Goal: Task Accomplishment & Management: Complete application form

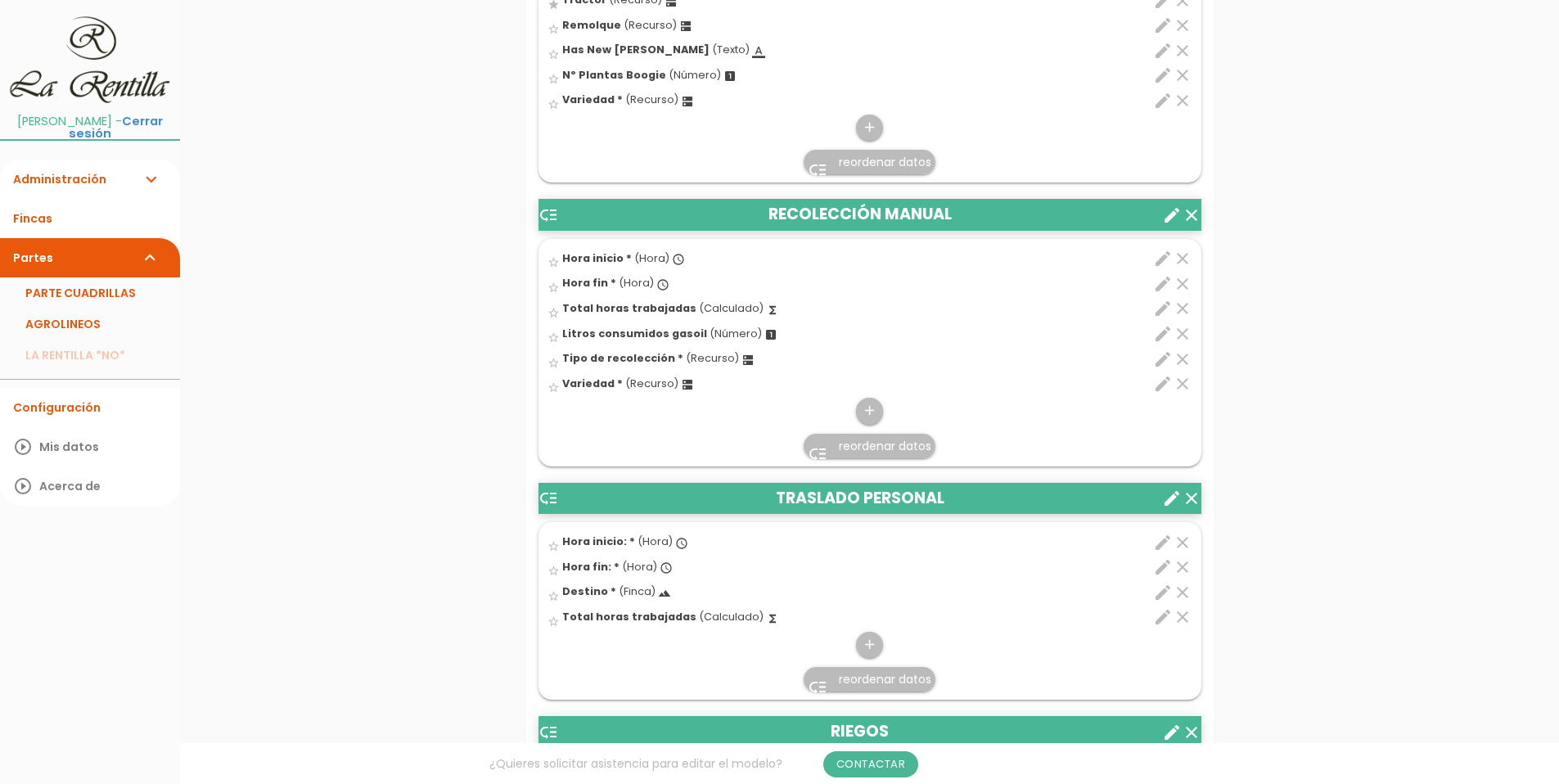
scroll to position [4335, 0]
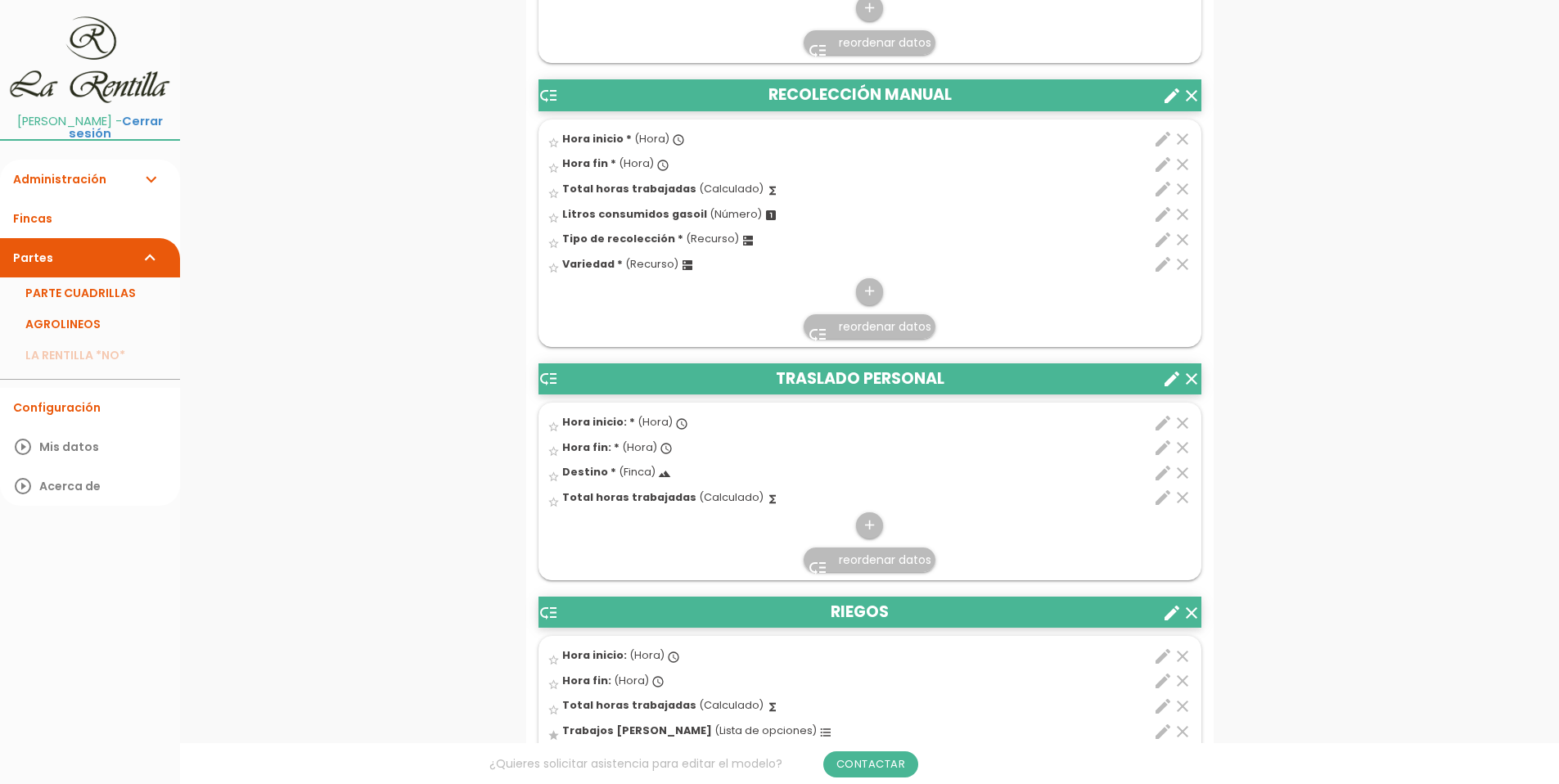
click at [1172, 380] on icon "create" at bounding box center [1172, 379] width 19 height 19
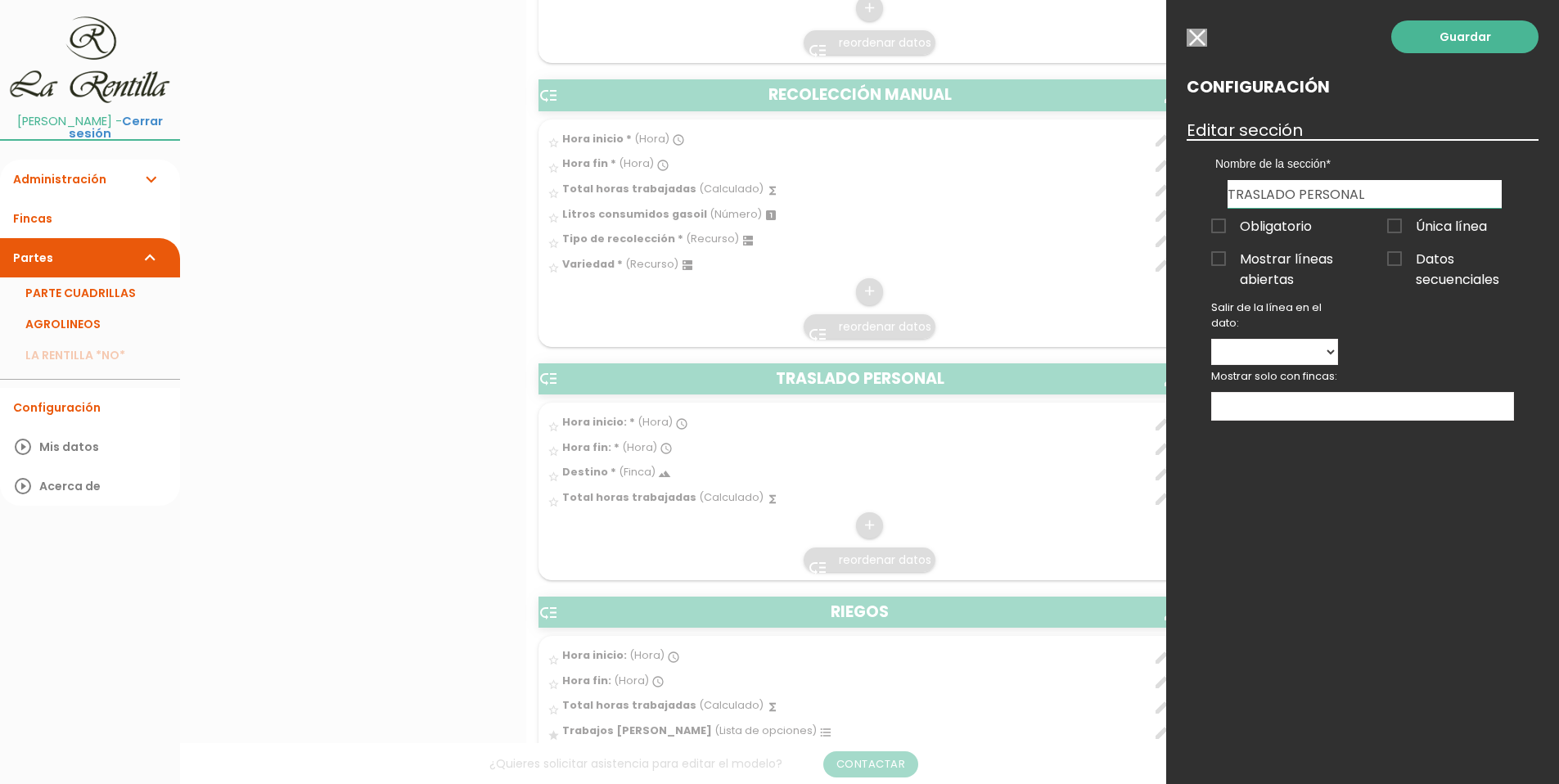
drag, startPoint x: 1296, startPoint y: 192, endPoint x: 1355, endPoint y: 191, distance: 59.0
click at [1355, 191] on input "TRASLADO PERSONAL" at bounding box center [1364, 193] width 274 height 28
type input "TRASLADOS"
click at [1349, 560] on div "Guardar Configuración Editar sección Nombre de la sección PODA MECANICA PODA MA…" at bounding box center [1362, 392] width 393 height 784
click at [1462, 38] on link "Guardar" at bounding box center [1464, 37] width 147 height 33
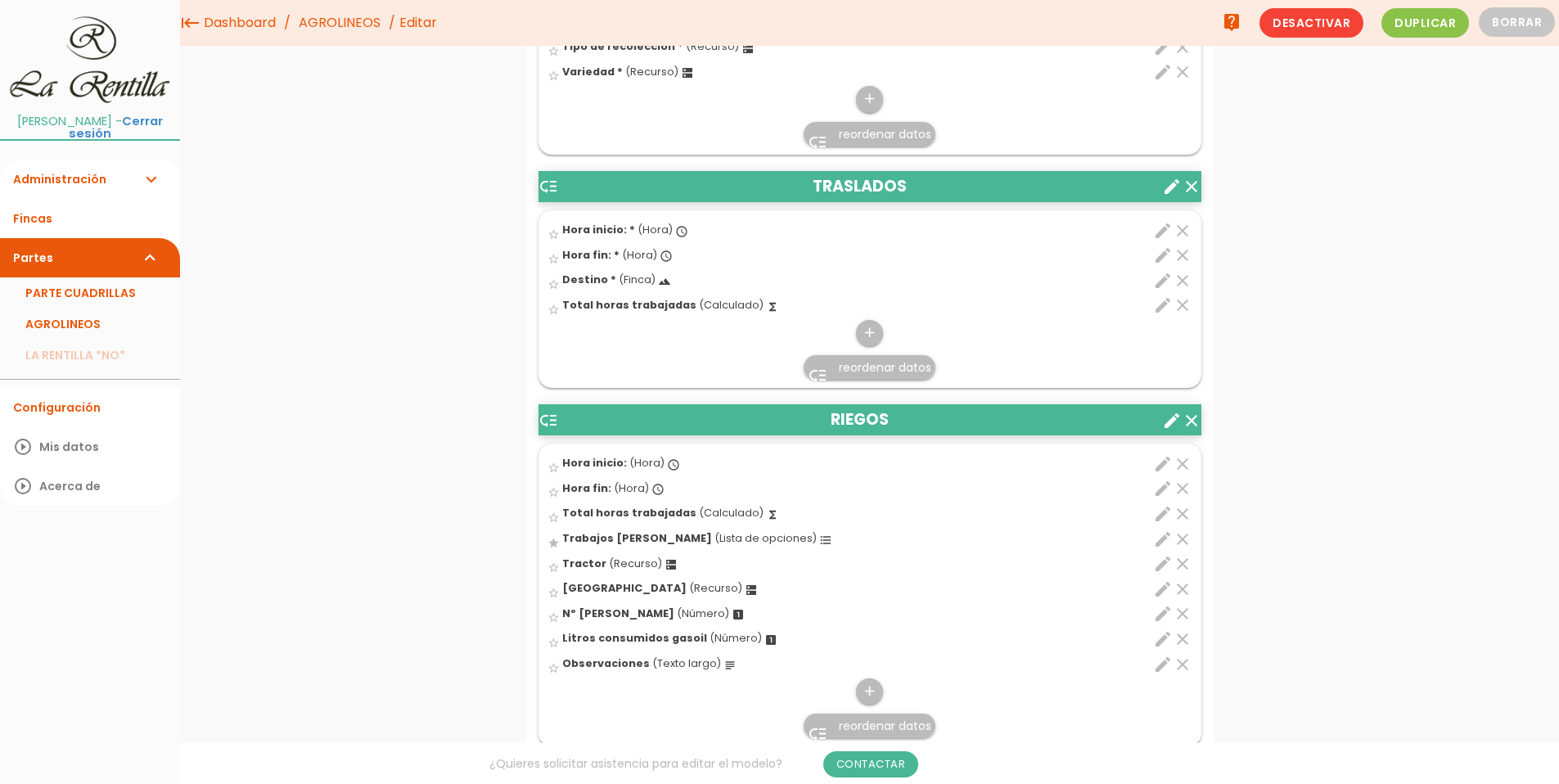
scroll to position [4471, 0]
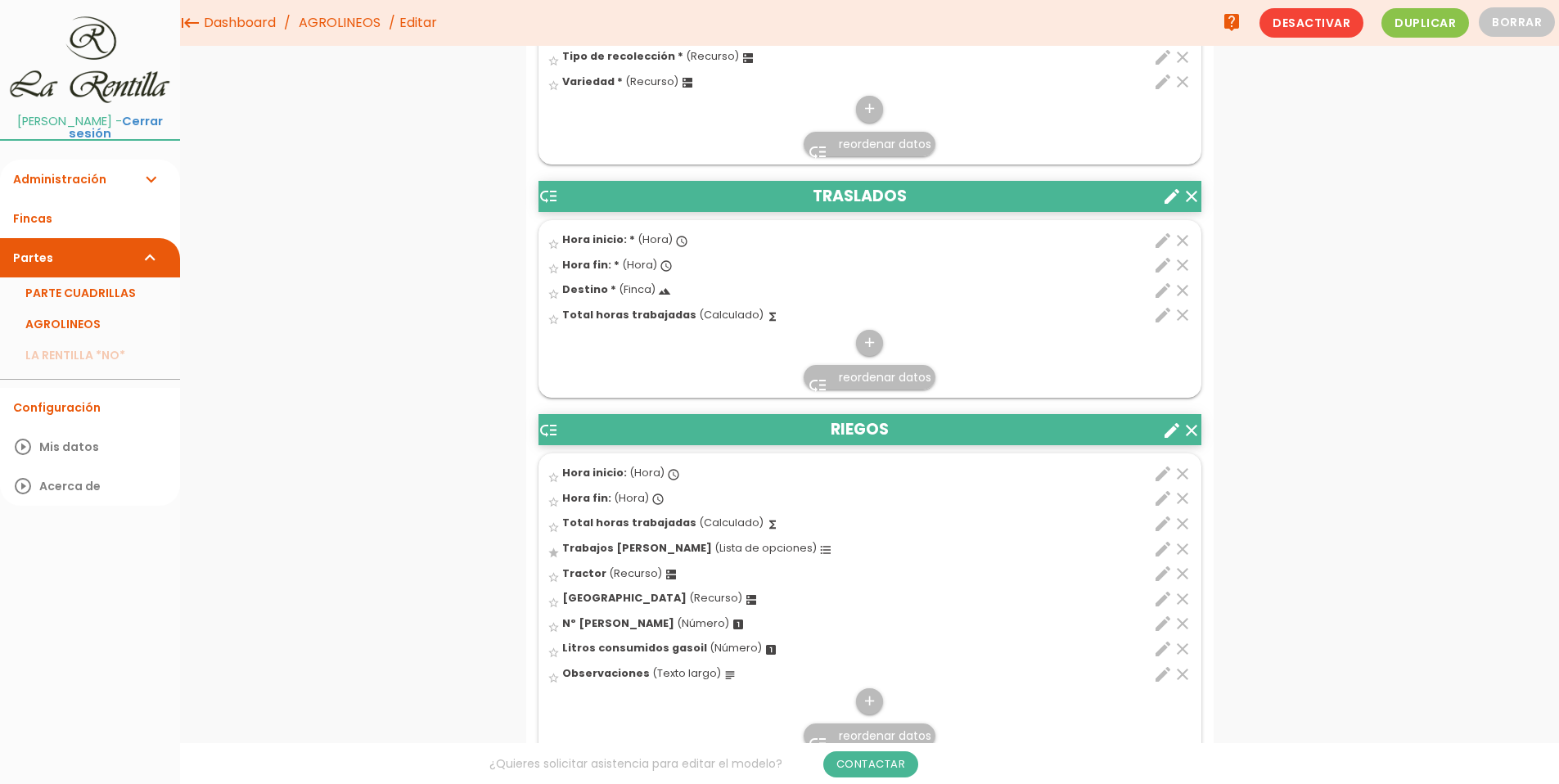
click at [1173, 196] on icon "create" at bounding box center [1172, 196] width 19 height 19
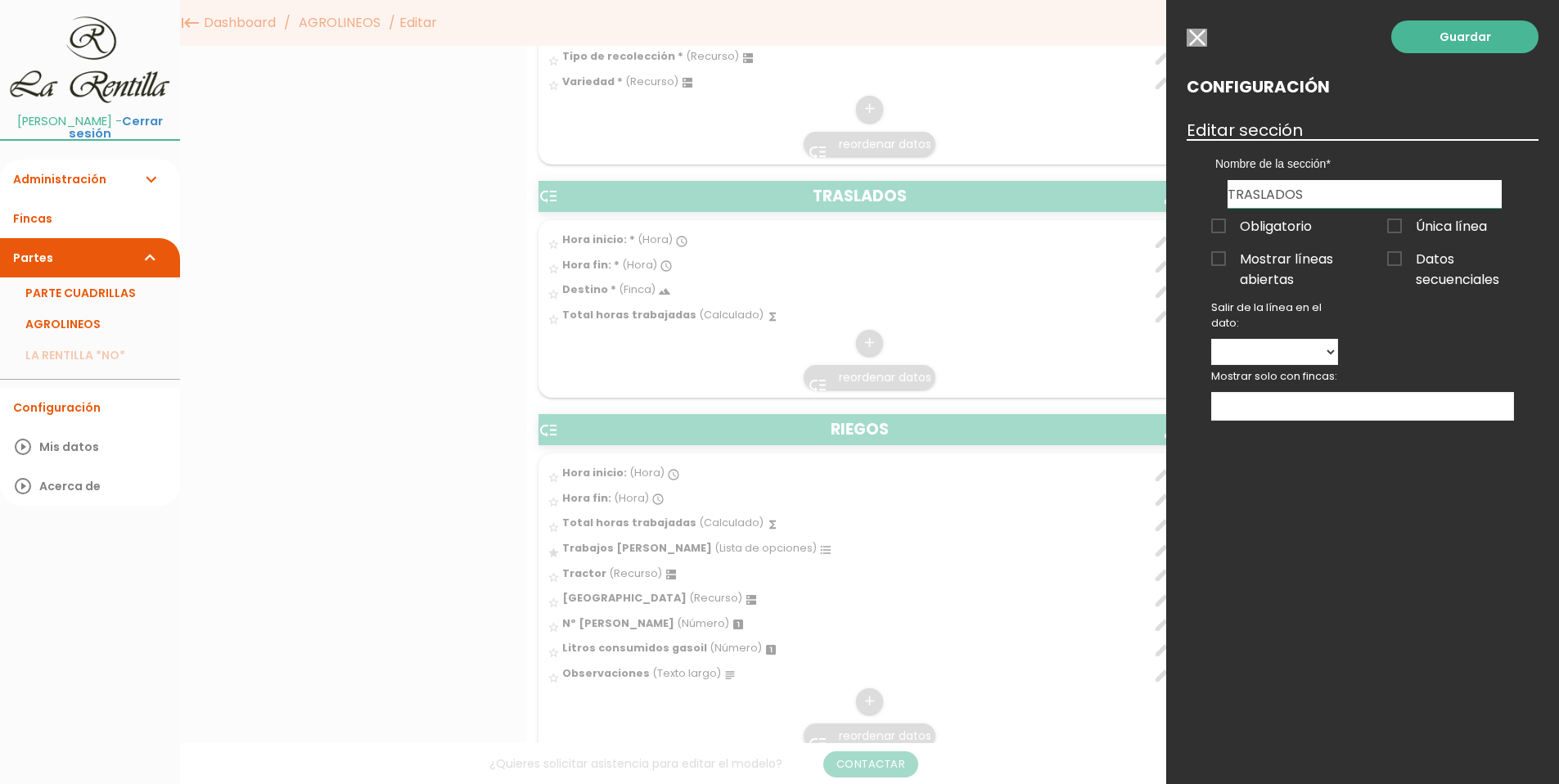
click at [1349, 190] on input "TRASLADOS" at bounding box center [1364, 193] width 274 height 28
type input "TRASLADOS PERSONAL Y TRACTOR"
drag, startPoint x: 1465, startPoint y: 25, endPoint x: 1162, endPoint y: 64, distance: 305.5
click at [1162, 64] on div at bounding box center [780, 295] width 1559 height 980
click at [1406, 36] on link "Guardar" at bounding box center [1464, 37] width 147 height 33
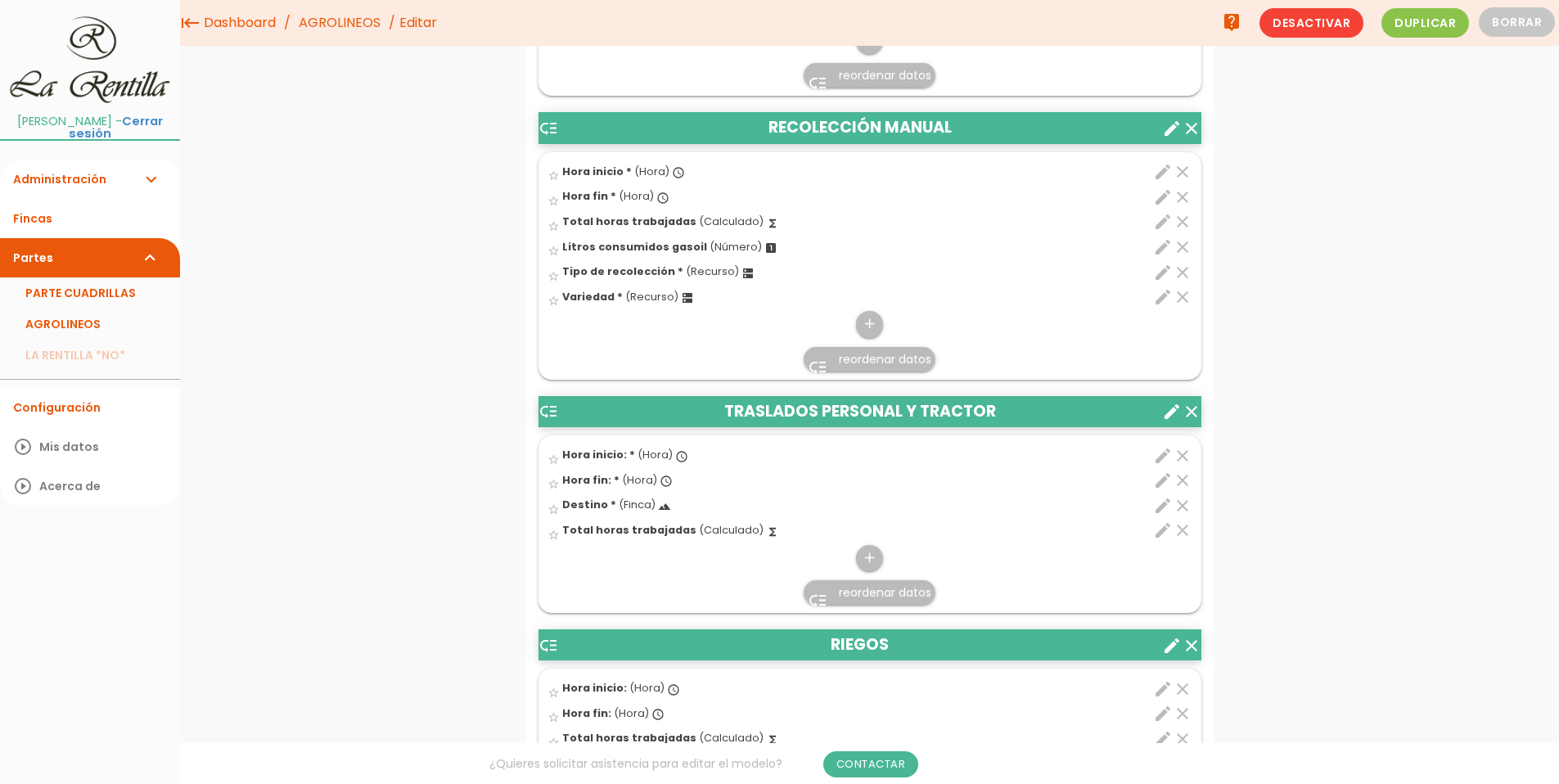
scroll to position [4253, 0]
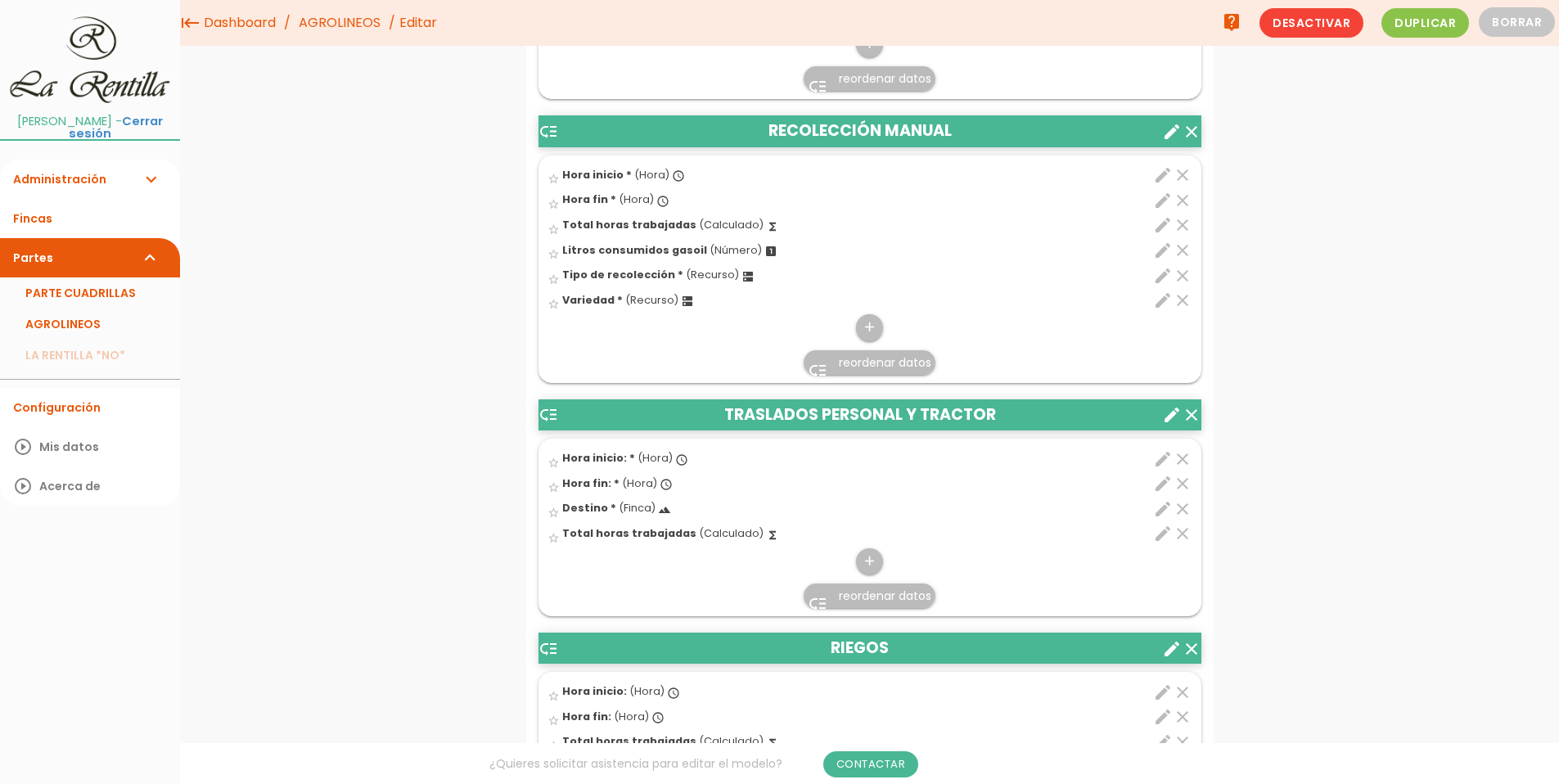
click at [553, 492] on icon "star_border" at bounding box center [554, 487] width 12 height 12
click at [550, 486] on icon "star" at bounding box center [554, 487] width 12 height 12
click at [555, 492] on icon "star" at bounding box center [554, 487] width 12 height 12
click at [554, 488] on icon "star" at bounding box center [554, 487] width 12 height 12
click at [553, 493] on icon "star" at bounding box center [554, 487] width 12 height 12
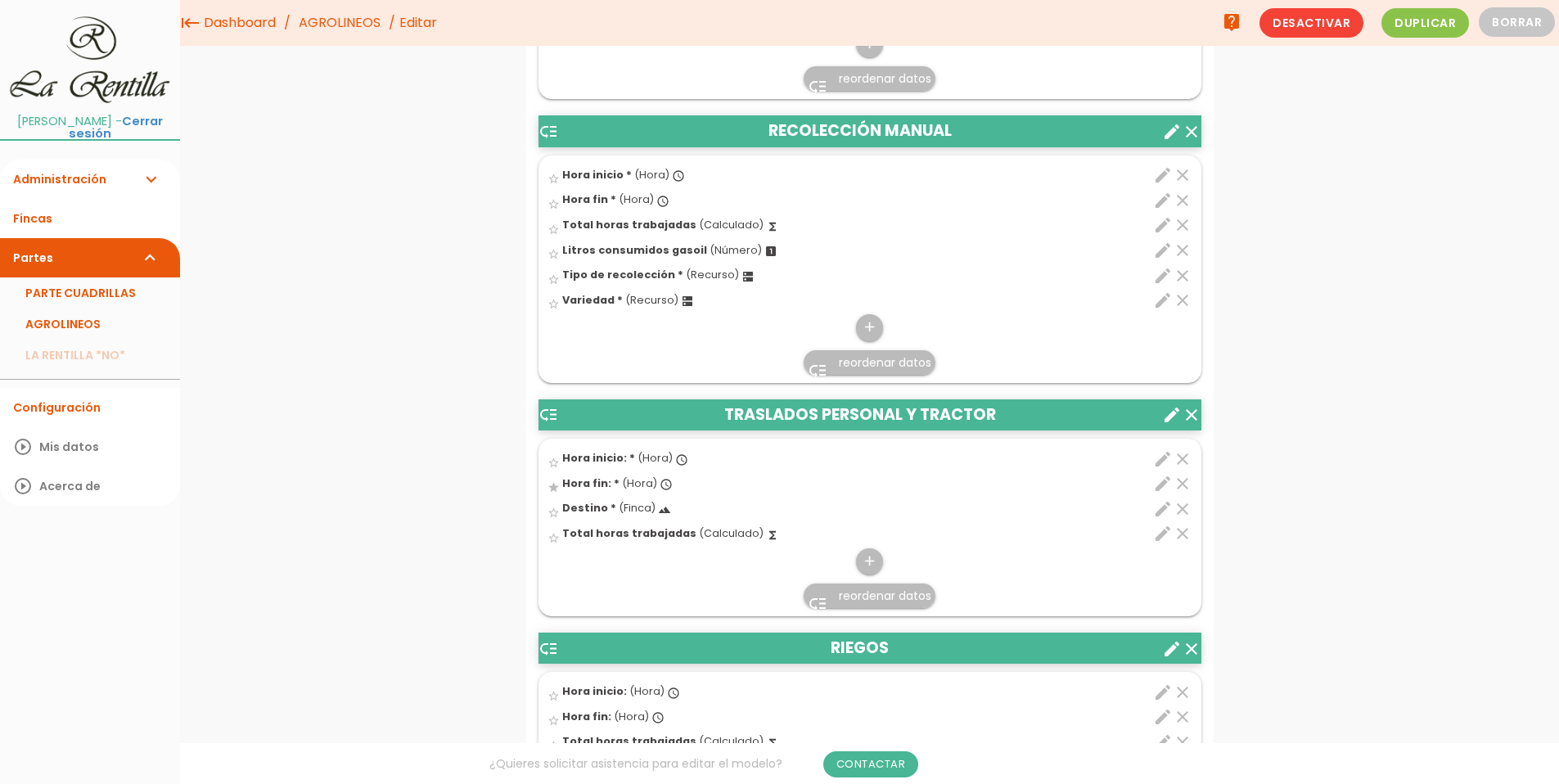
click at [550, 491] on icon "star" at bounding box center [554, 487] width 12 height 12
click at [550, 489] on icon "star" at bounding box center [554, 487] width 12 height 12
click at [552, 487] on icon "star" at bounding box center [554, 487] width 12 height 12
click at [554, 487] on icon "star" at bounding box center [554, 487] width 12 height 12
click at [865, 560] on icon "add" at bounding box center [869, 560] width 15 height 26
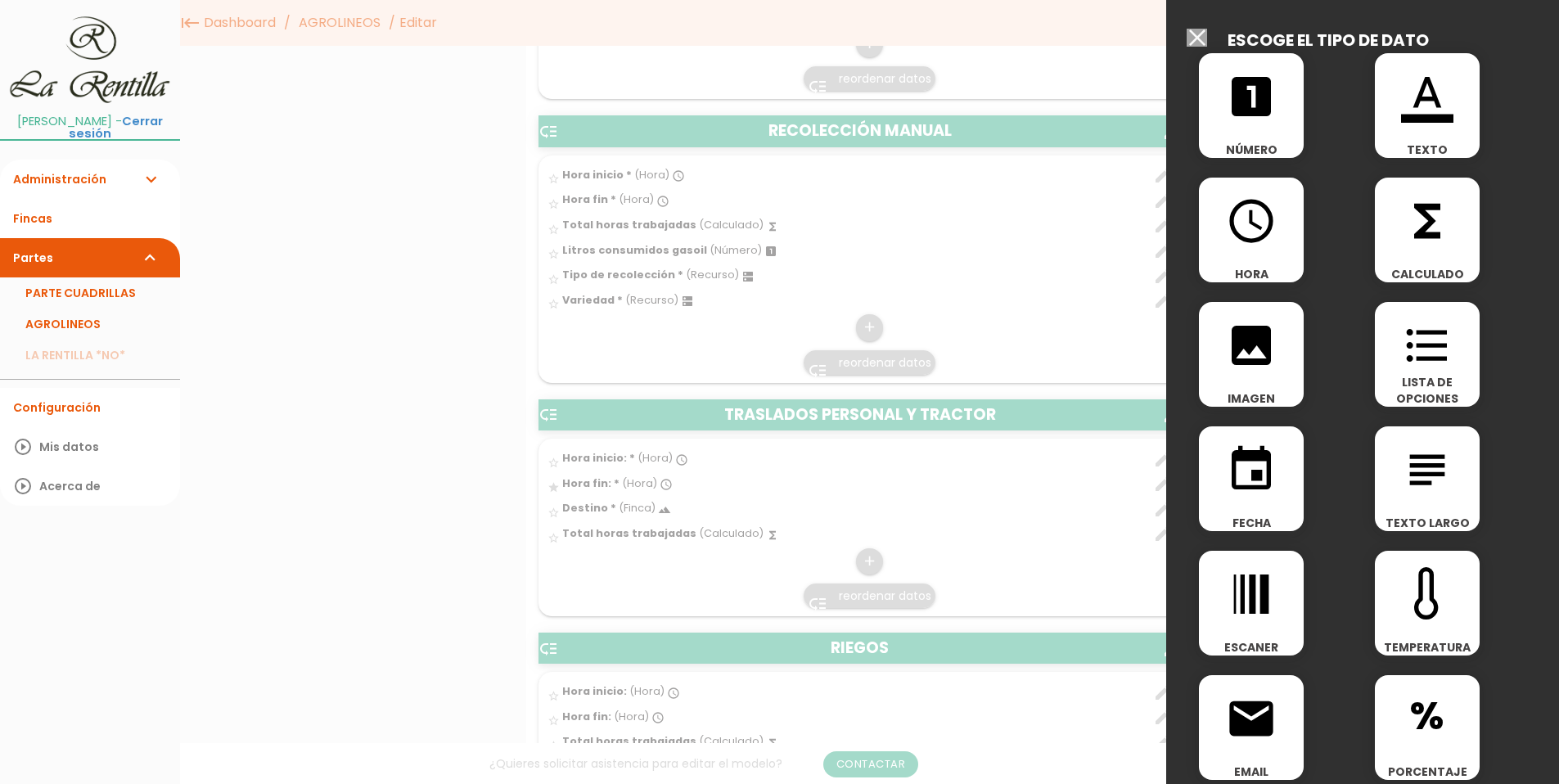
click at [1431, 382] on span "LISTA DE OPCIONES" at bounding box center [1426, 390] width 105 height 33
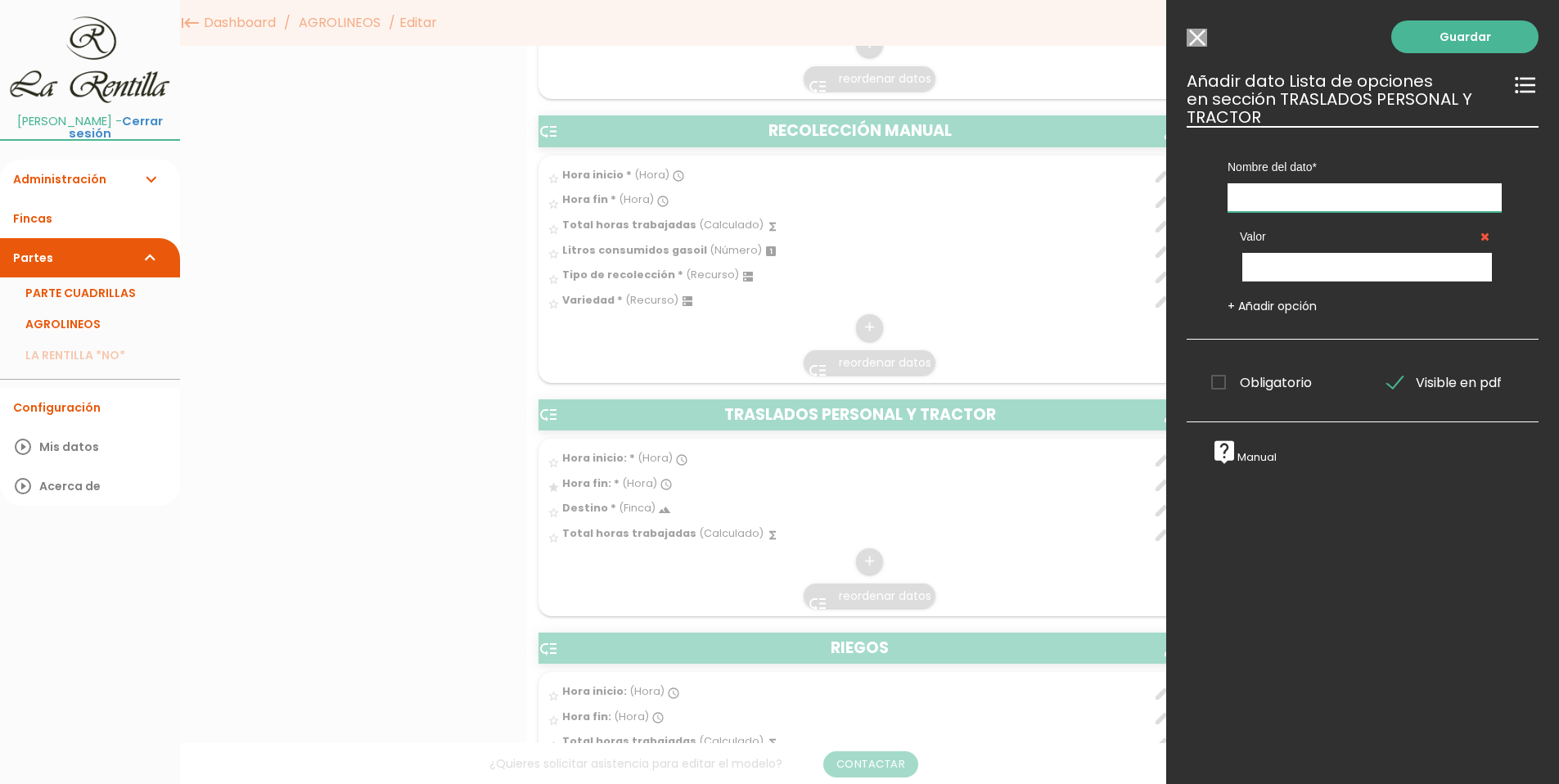
click at [1307, 200] on input "text" at bounding box center [1364, 198] width 274 height 29
type input "t"
type input "Tipo Traslado:"
click at [1263, 257] on input "text" at bounding box center [1367, 267] width 250 height 29
type input "Personal"
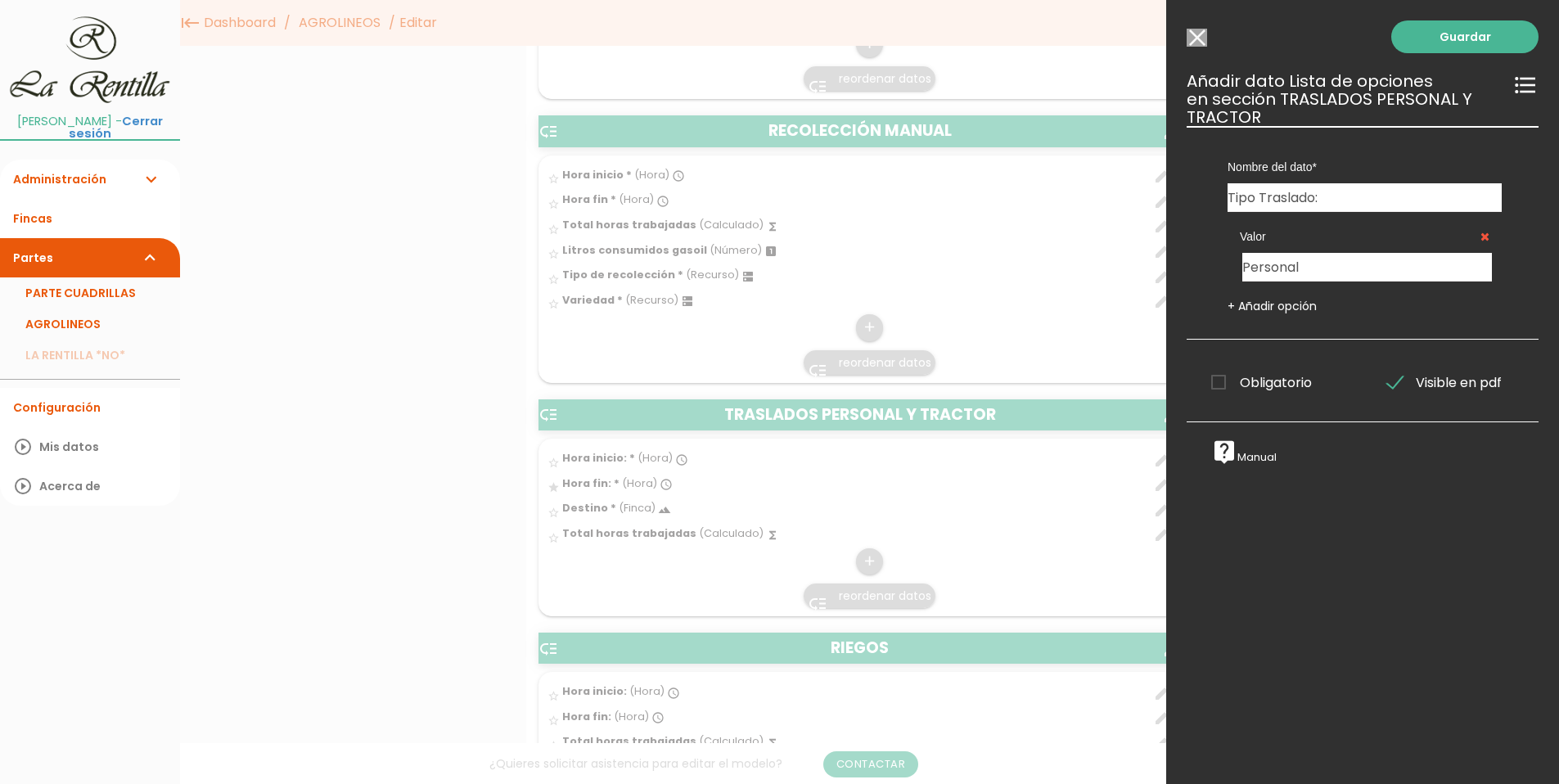
click at [1250, 305] on link "+ Añadir opción" at bounding box center [1272, 306] width 89 height 16
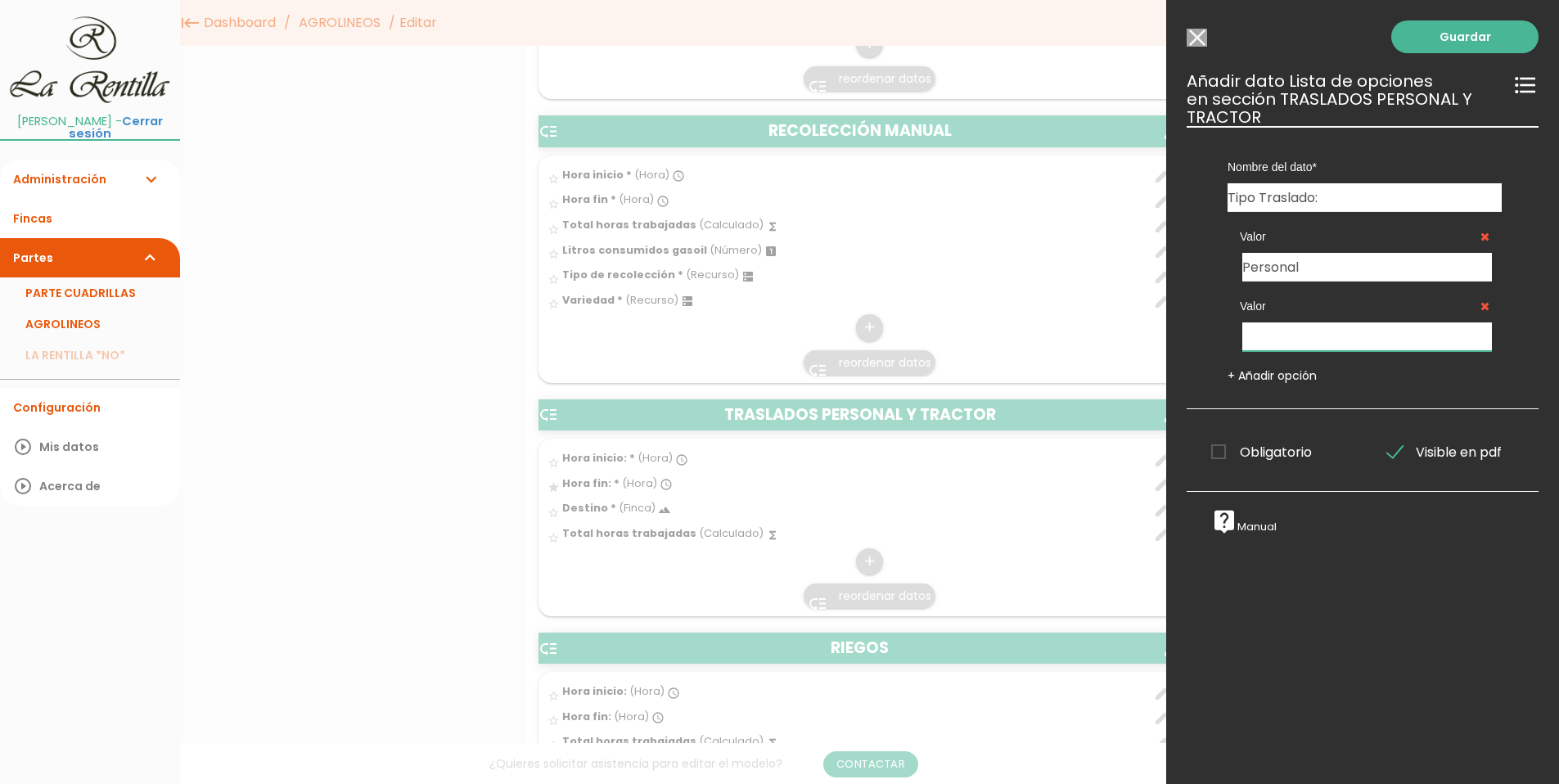
click at [1269, 350] on input "text" at bounding box center [1367, 336] width 250 height 29
type input "T"
type input "Maquinaria"
click at [1440, 39] on link "Guardar" at bounding box center [1464, 37] width 147 height 33
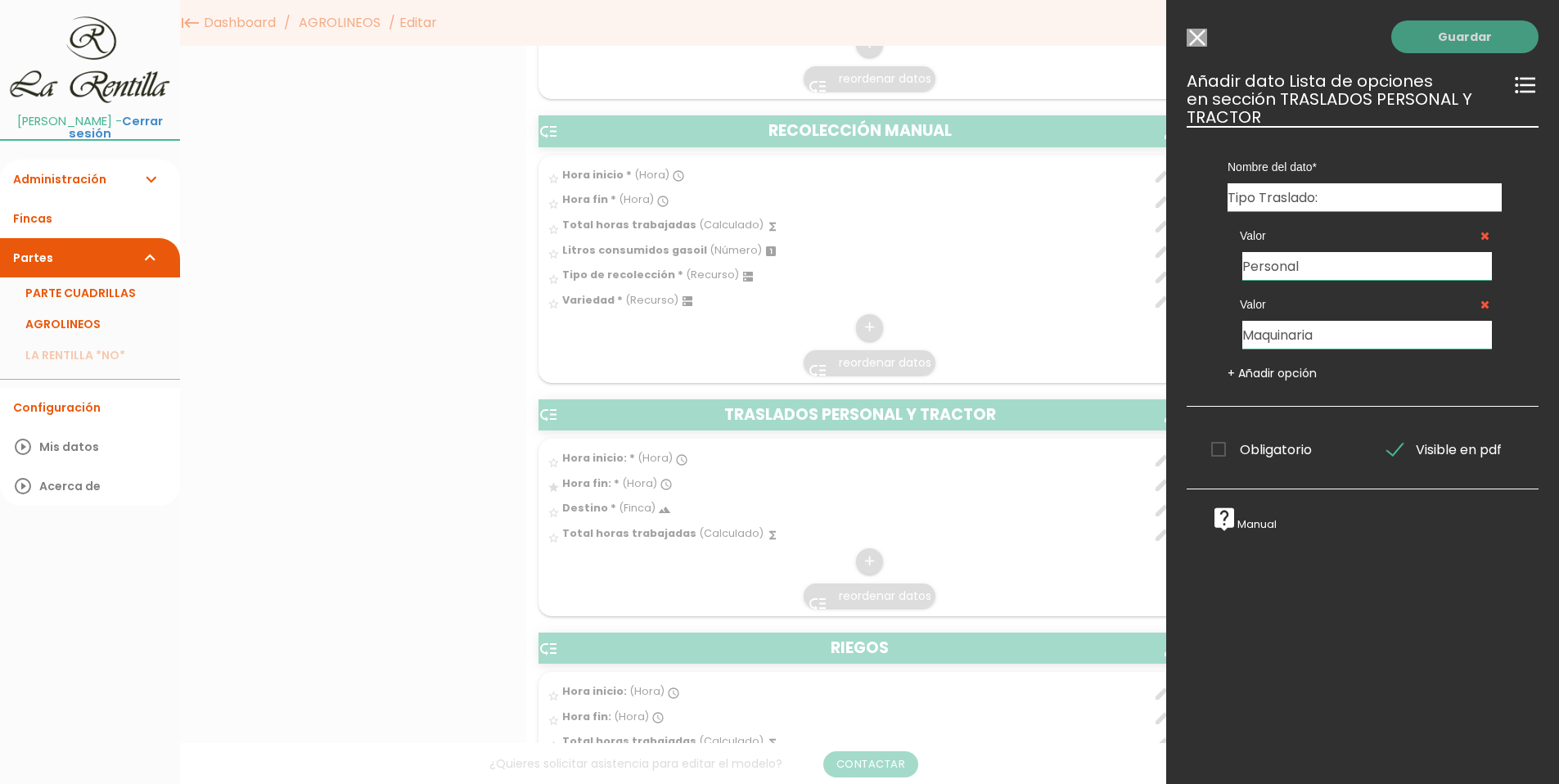
click at [1431, 36] on link "Guardar" at bounding box center [1464, 37] width 147 height 33
click at [1450, 27] on link "Guardar" at bounding box center [1464, 37] width 147 height 33
click at [1454, 35] on link "Guardar" at bounding box center [1464, 37] width 147 height 33
click at [1447, 30] on link "Guardar" at bounding box center [1464, 37] width 147 height 33
click at [1450, 36] on link "Guardar" at bounding box center [1464, 37] width 147 height 33
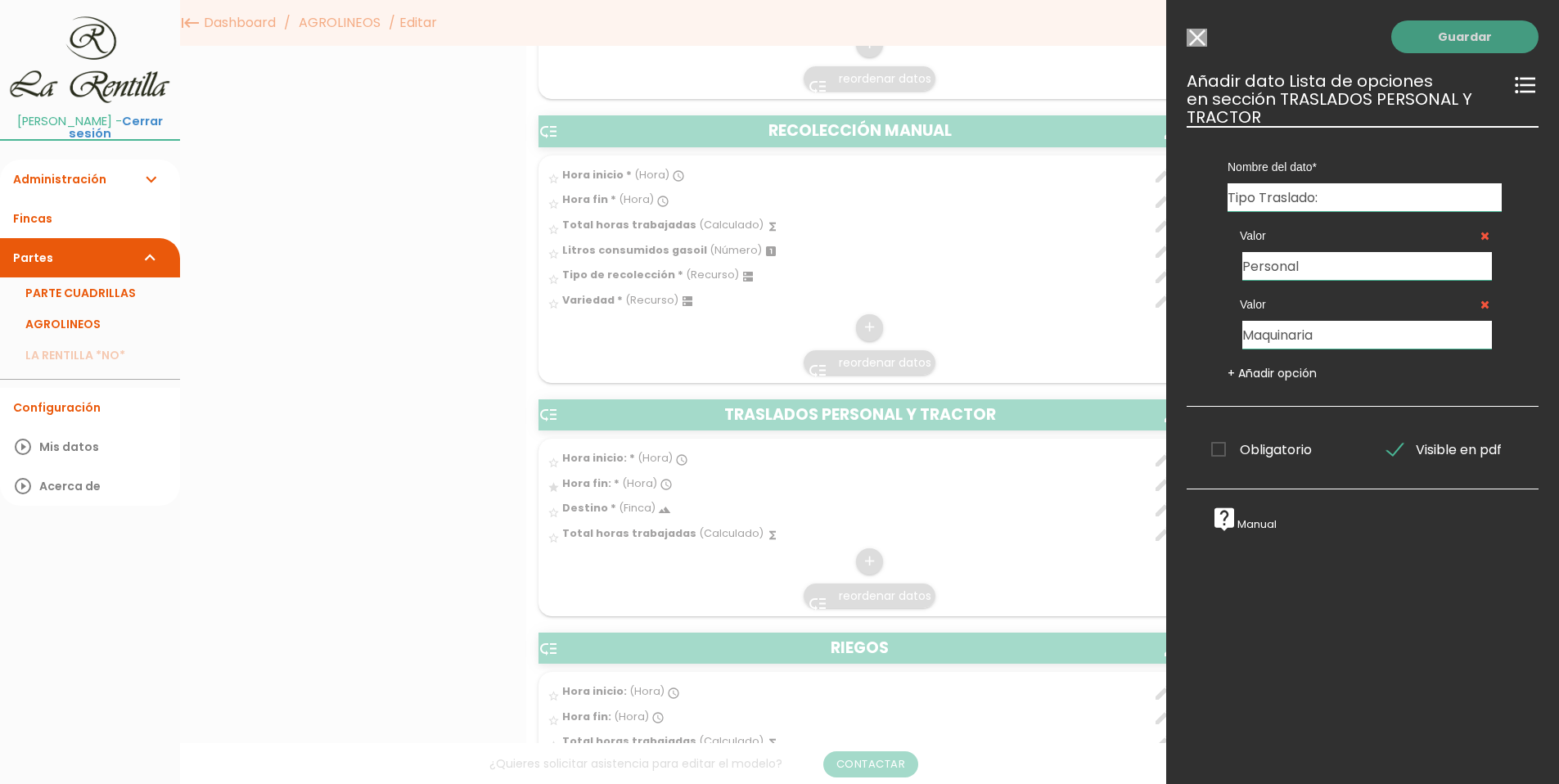
click at [1450, 36] on link "Guardar" at bounding box center [1464, 37] width 147 height 33
click at [1460, 37] on link "Guardar" at bounding box center [1464, 37] width 147 height 33
drag, startPoint x: 1460, startPoint y: 37, endPoint x: 1342, endPoint y: 6, distance: 122.0
click at [1458, 36] on link "Guardar" at bounding box center [1464, 37] width 147 height 33
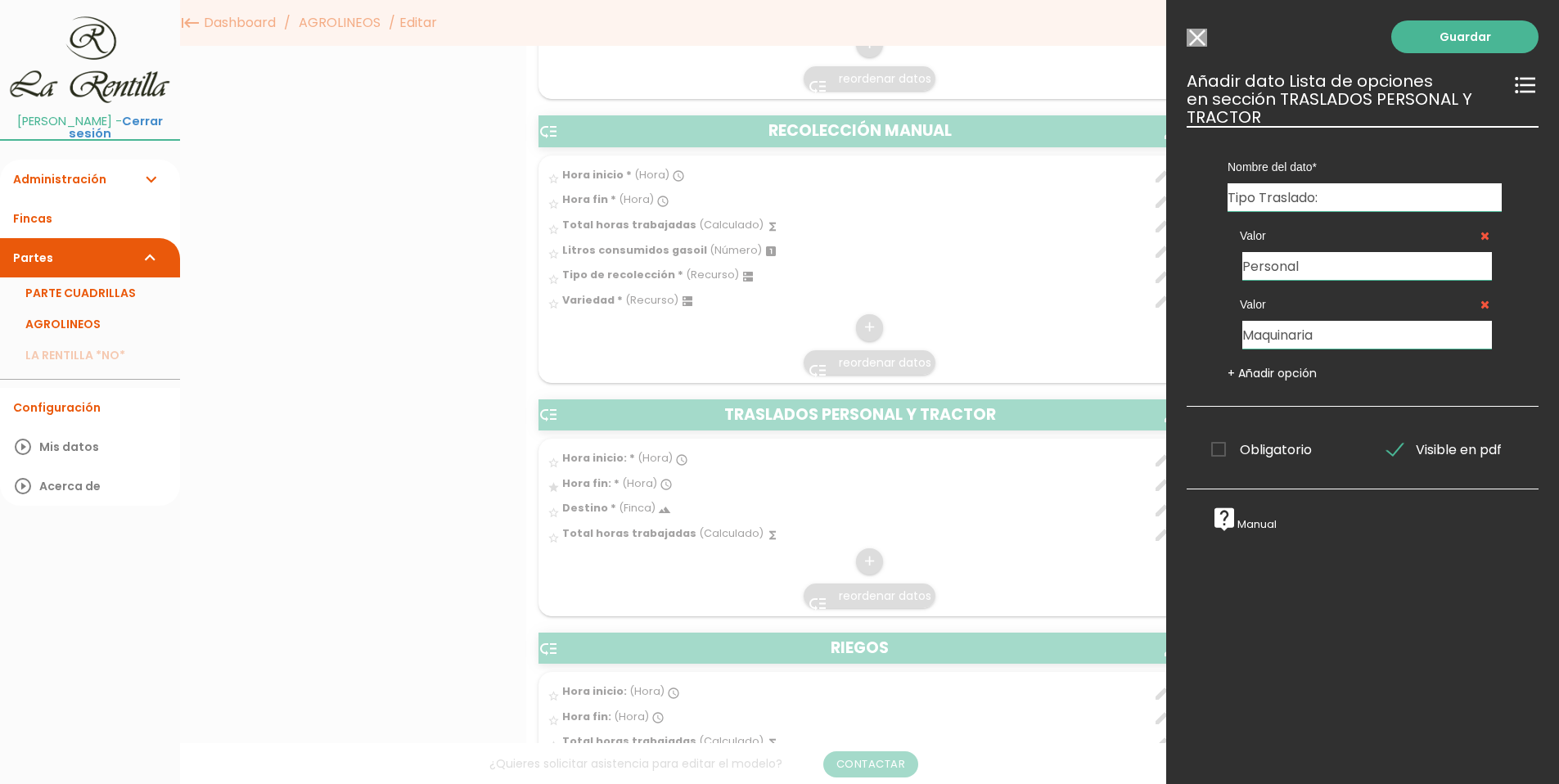
click at [1049, 599] on div at bounding box center [780, 295] width 1559 height 980
click at [1458, 23] on link "Guardar" at bounding box center [1464, 37] width 147 height 33
click at [1441, 42] on link "Guardar" at bounding box center [1464, 37] width 147 height 33
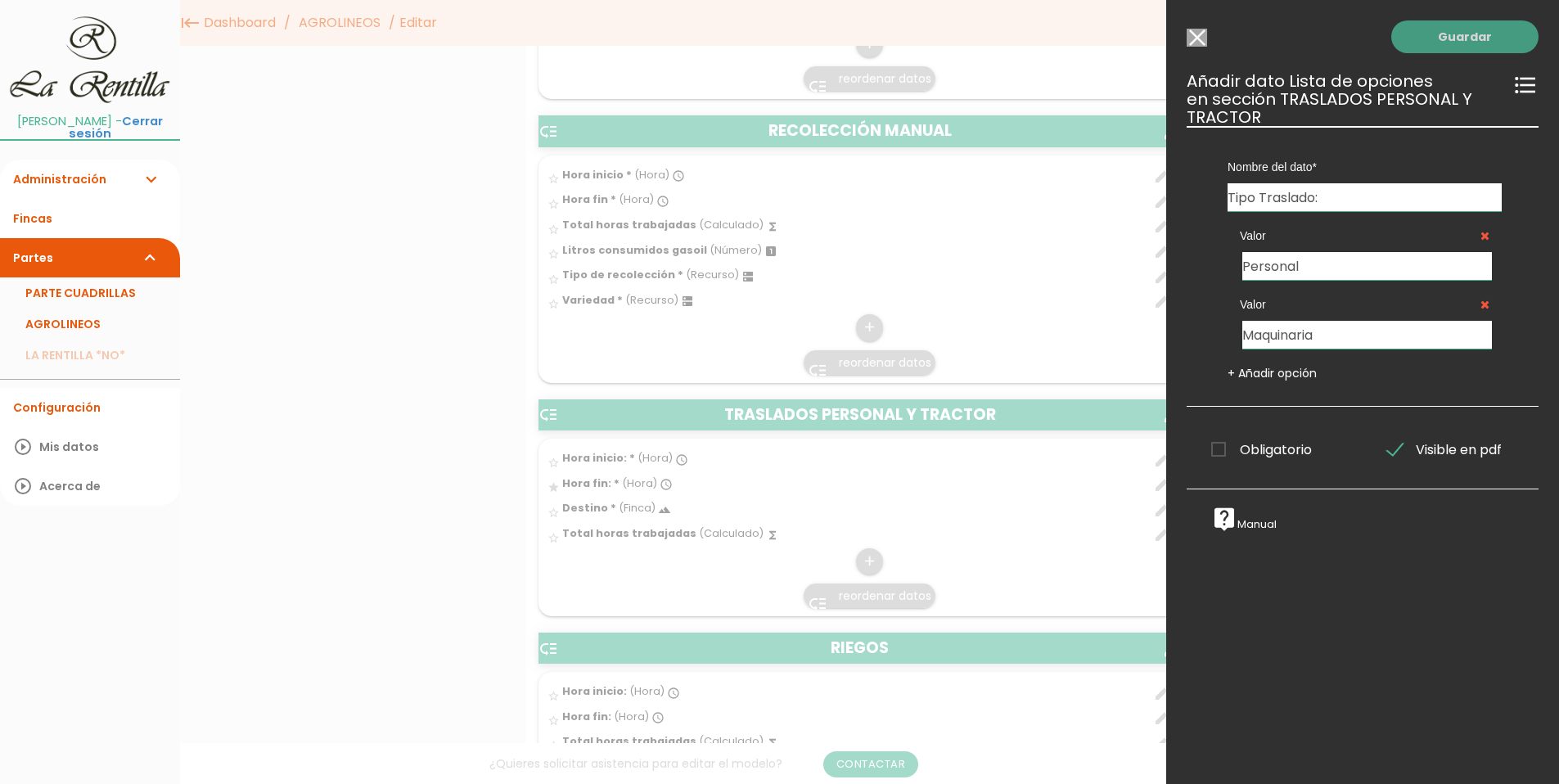
click at [1443, 36] on link "Guardar" at bounding box center [1464, 37] width 147 height 33
drag, startPoint x: 1069, startPoint y: 44, endPoint x: 1115, endPoint y: 38, distance: 46.4
click at [1069, 43] on div at bounding box center [780, 295] width 1559 height 980
click at [1187, 42] on input "Seleccionar todos los usuarios" at bounding box center [1196, 37] width 20 height 18
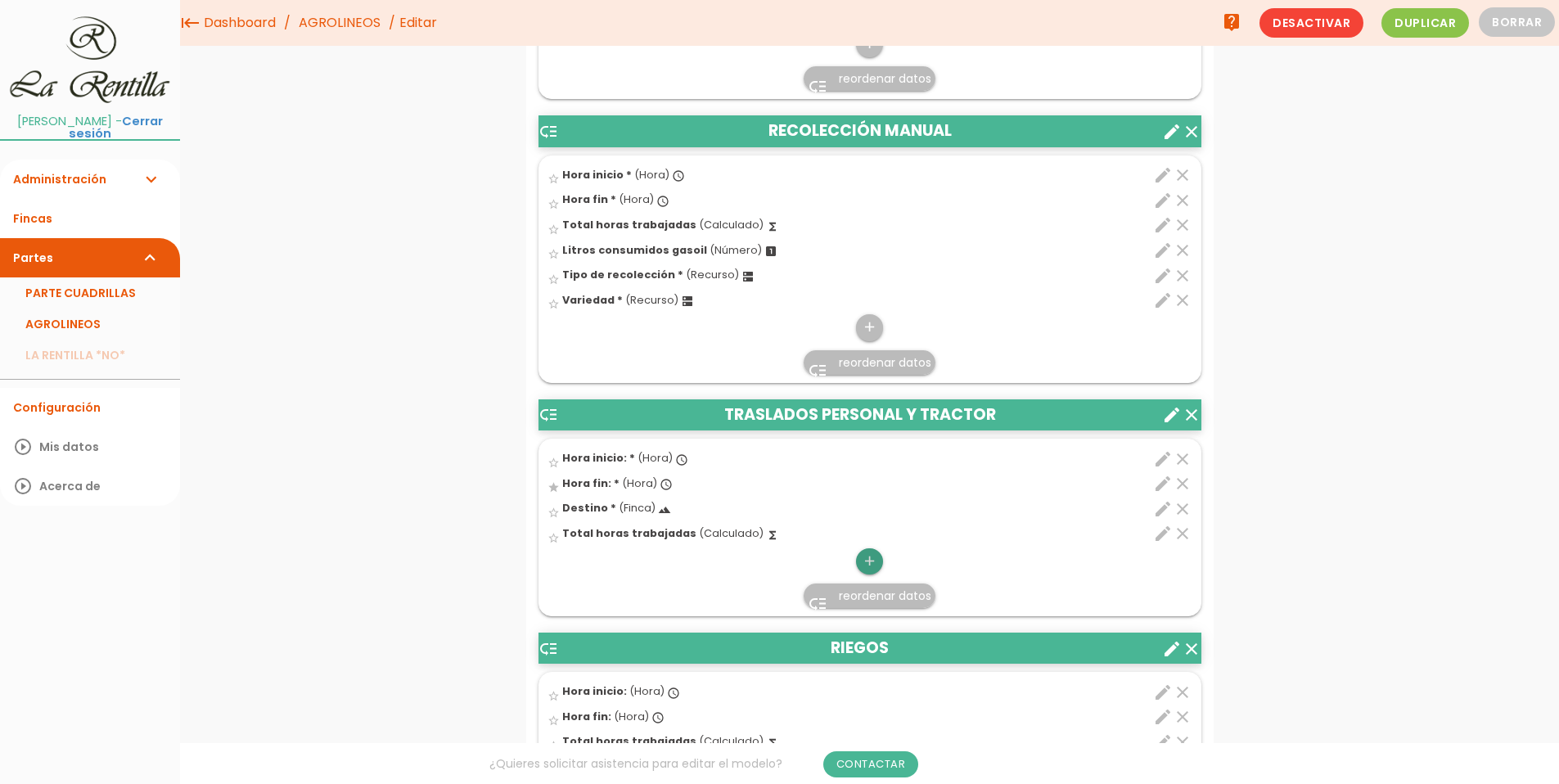
click at [861, 563] on icon "add" at bounding box center [869, 560] width 15 height 26
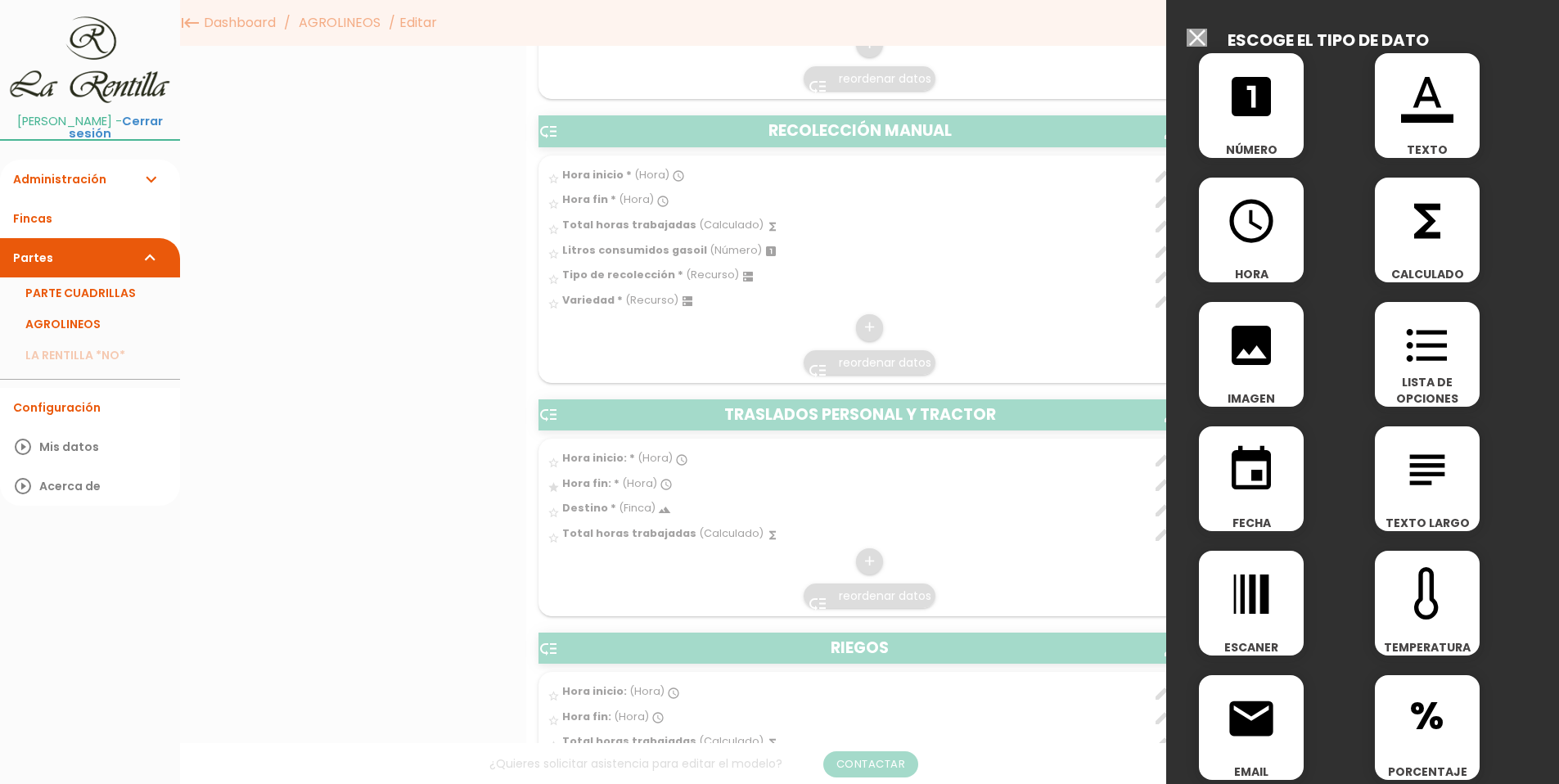
click at [1444, 344] on icon "format_list_bulleted" at bounding box center [1427, 345] width 52 height 52
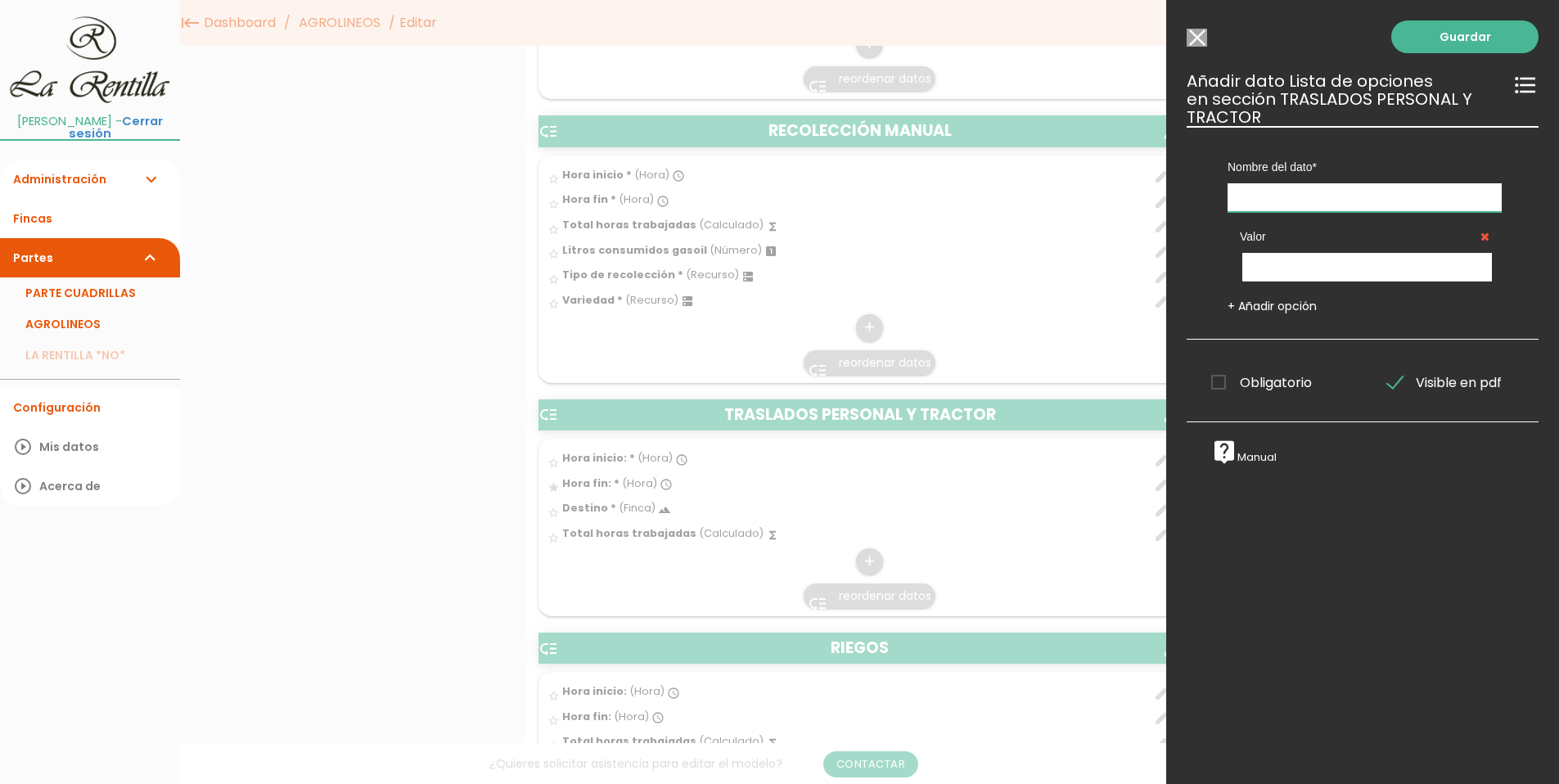
click at [1274, 204] on input "text" at bounding box center [1364, 198] width 274 height 29
type input "Tipo Traslado:"
click at [1322, 272] on input "text" at bounding box center [1367, 267] width 250 height 29
type input "Personal"
click at [1287, 296] on div "Valor Personal + Añadir opción" at bounding box center [1365, 263] width 323 height 102
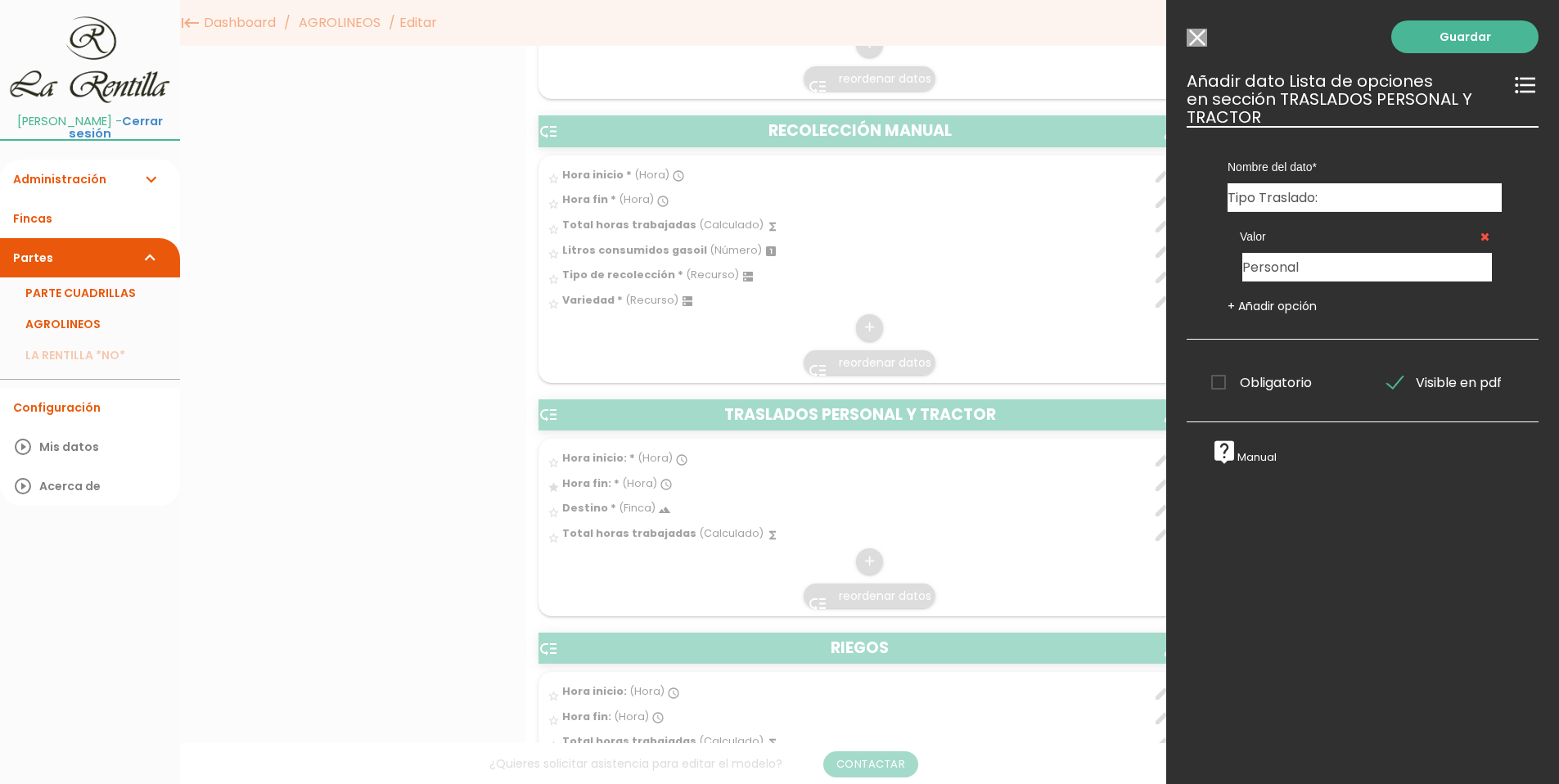
click at [1287, 301] on link "+ Añadir opción" at bounding box center [1272, 306] width 89 height 16
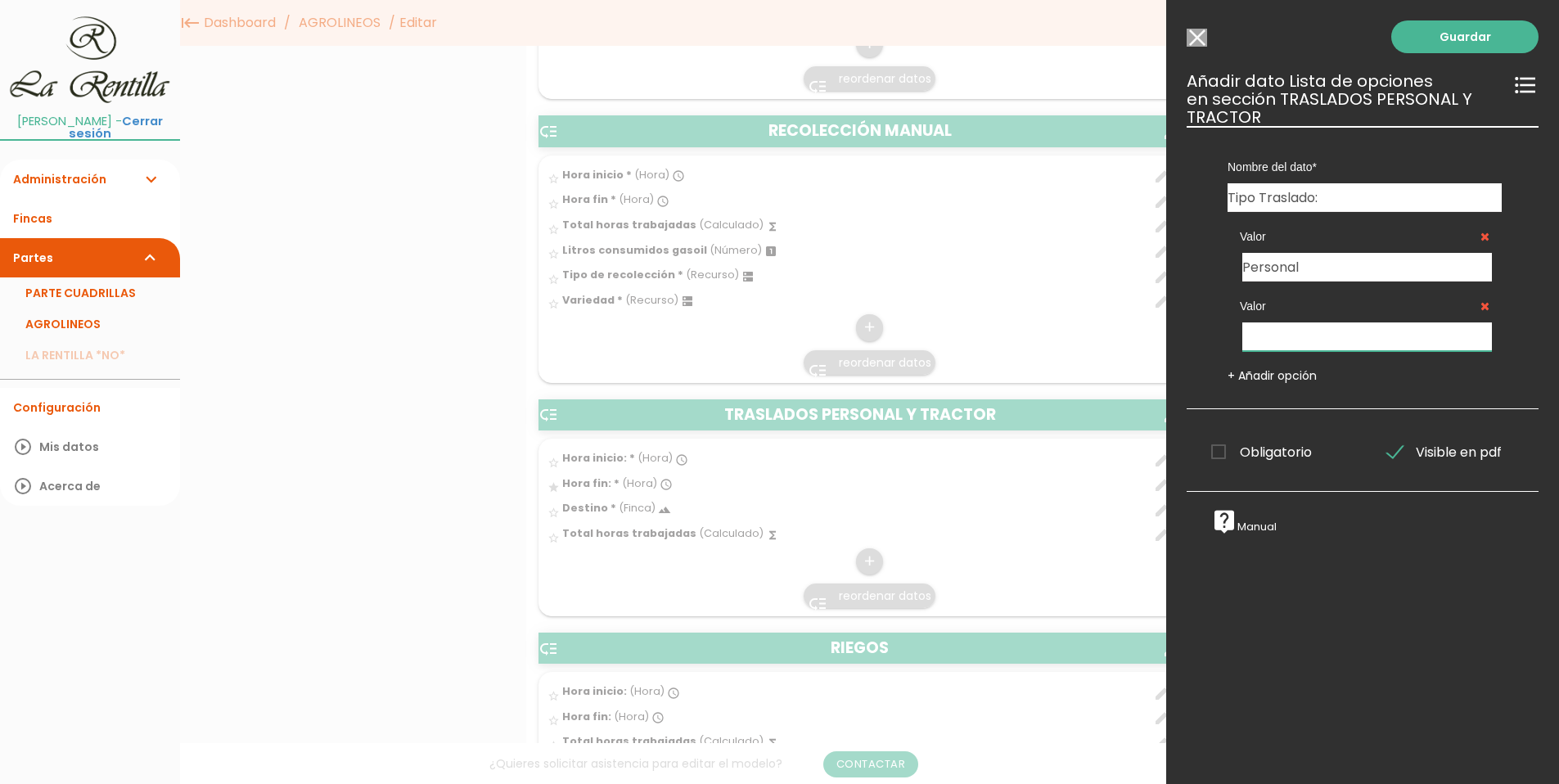
click at [1303, 333] on input "text" at bounding box center [1367, 336] width 250 height 29
type input "T"
type input "Maquinaria"
click at [1251, 196] on input "Tipo Traslado:" at bounding box center [1364, 198] width 274 height 29
click at [1257, 201] on input "Tipo Traslado:" at bounding box center [1364, 198] width 274 height 29
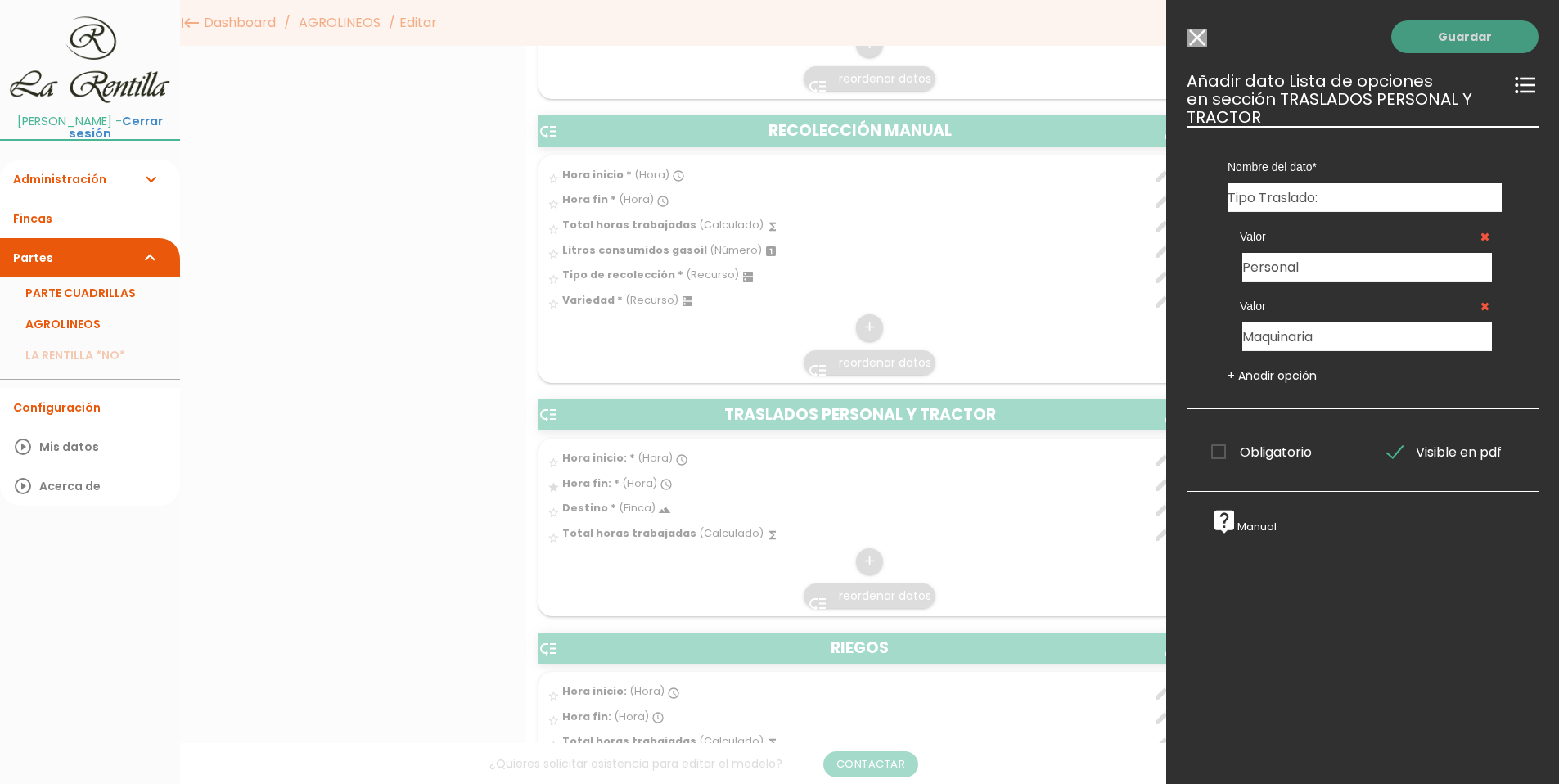
click at [1460, 44] on link "Guardar" at bounding box center [1464, 37] width 147 height 33
click at [1448, 40] on link "Guardar" at bounding box center [1464, 37] width 147 height 33
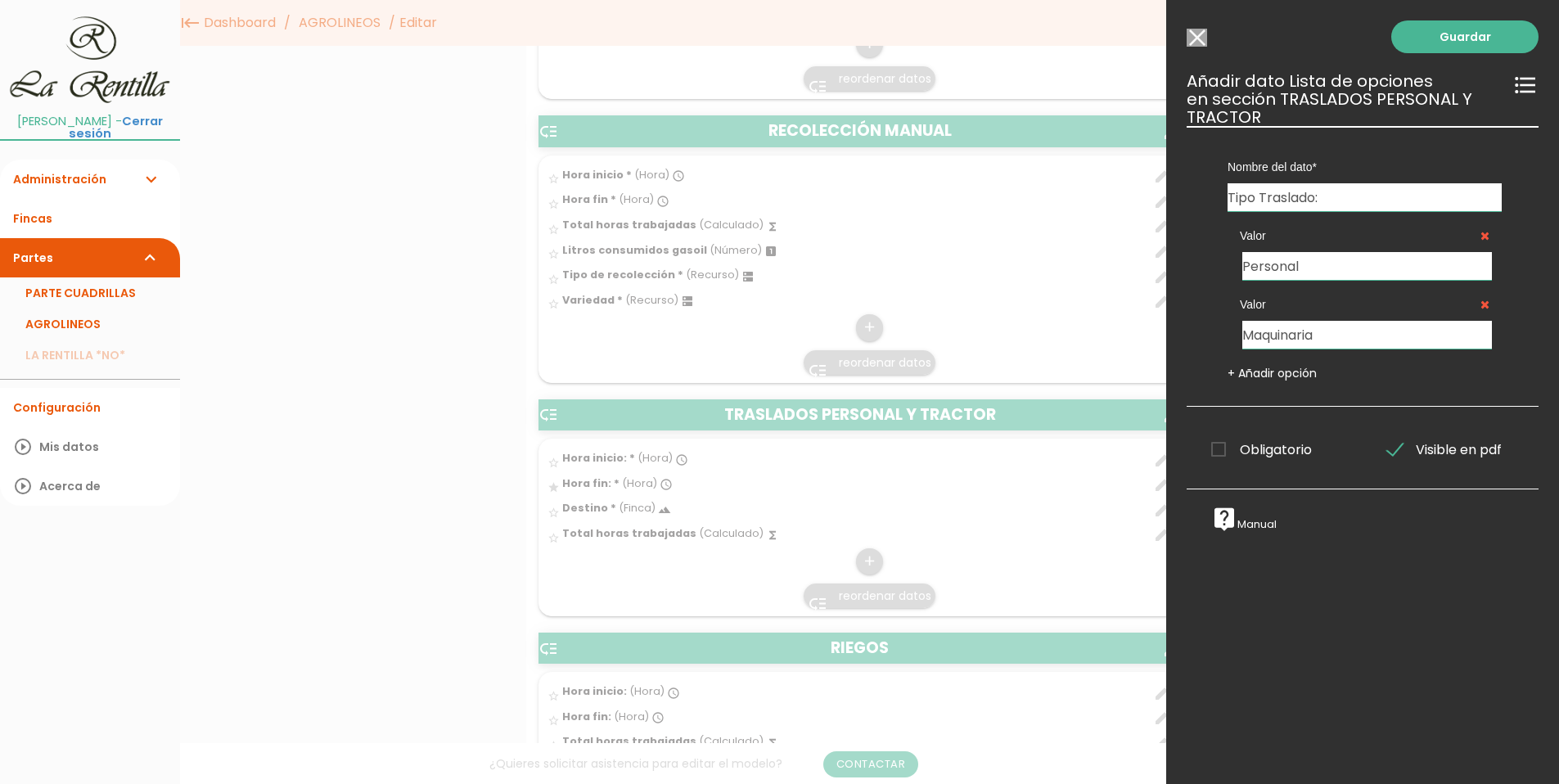
click at [1217, 456] on span "Obligatorio" at bounding box center [1261, 449] width 101 height 20
click at [0, 0] on input "Obligatorio" at bounding box center [0, 0] width 0 height 0
click at [1221, 439] on span "Obligatorio" at bounding box center [1261, 449] width 101 height 20
click at [0, 0] on input "Obligatorio" at bounding box center [0, 0] width 0 height 0
click at [1221, 449] on span "Obligatorio" at bounding box center [1261, 449] width 101 height 20
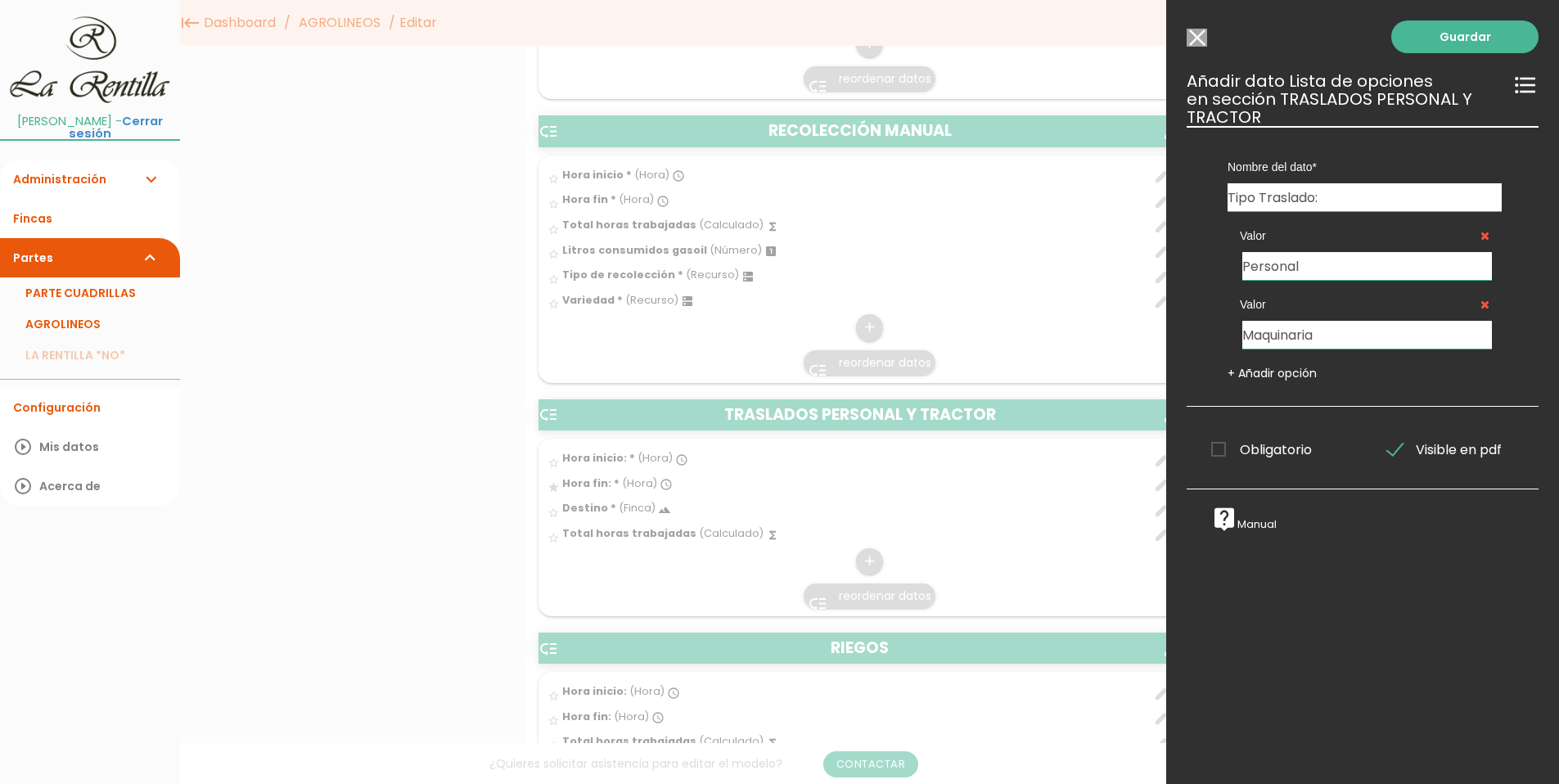
click at [0, 0] on input "Obligatorio" at bounding box center [0, 0] width 0 height 0
click at [1444, 38] on link "Guardar" at bounding box center [1464, 37] width 147 height 33
click at [1449, 28] on link "Guardar" at bounding box center [1464, 37] width 147 height 33
click at [1451, 37] on link "Guardar" at bounding box center [1464, 37] width 147 height 33
click at [1451, 37] on link "Guardar" at bounding box center [1464, 37] width 147 height 33
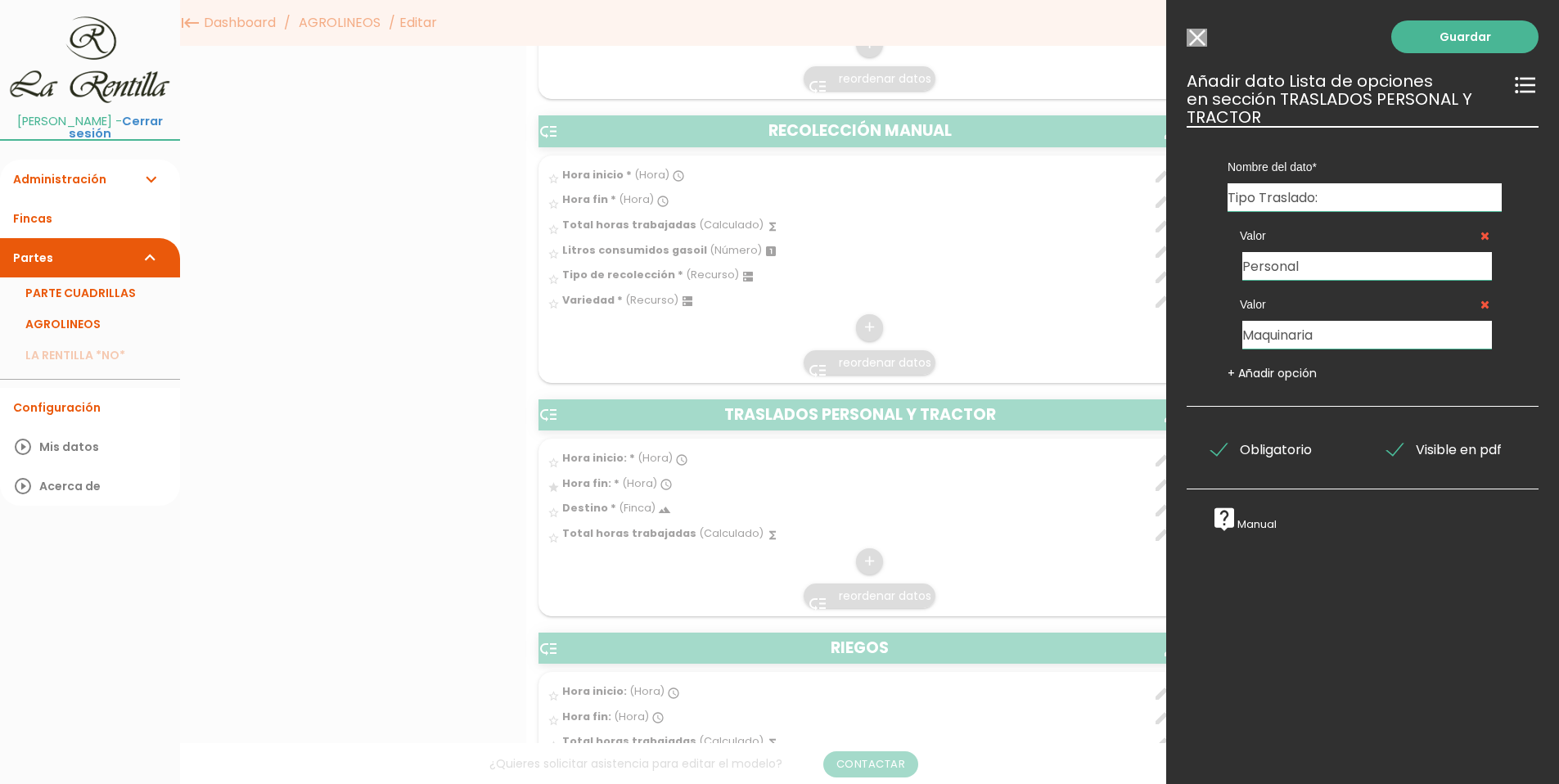
click at [1245, 33] on div "Guardar ESCOGE EL TIPO DE DATO looks_one NÚMERO format_color_text TEXTO access_…" at bounding box center [1362, 392] width 393 height 784
click at [1200, 39] on input "Seleccionar todos los usuarios" at bounding box center [1196, 37] width 20 height 18
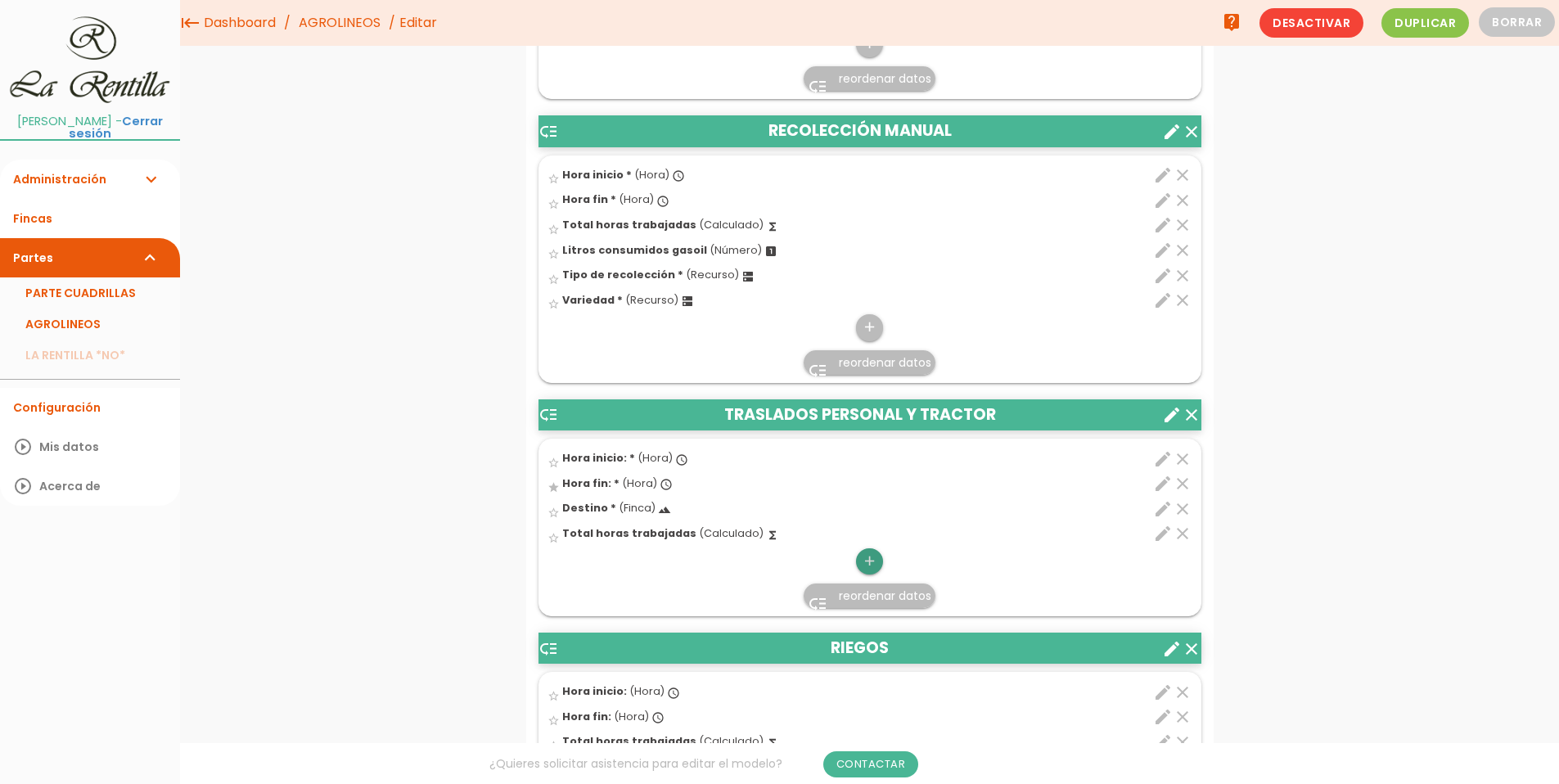
click at [866, 567] on icon "add" at bounding box center [869, 560] width 15 height 26
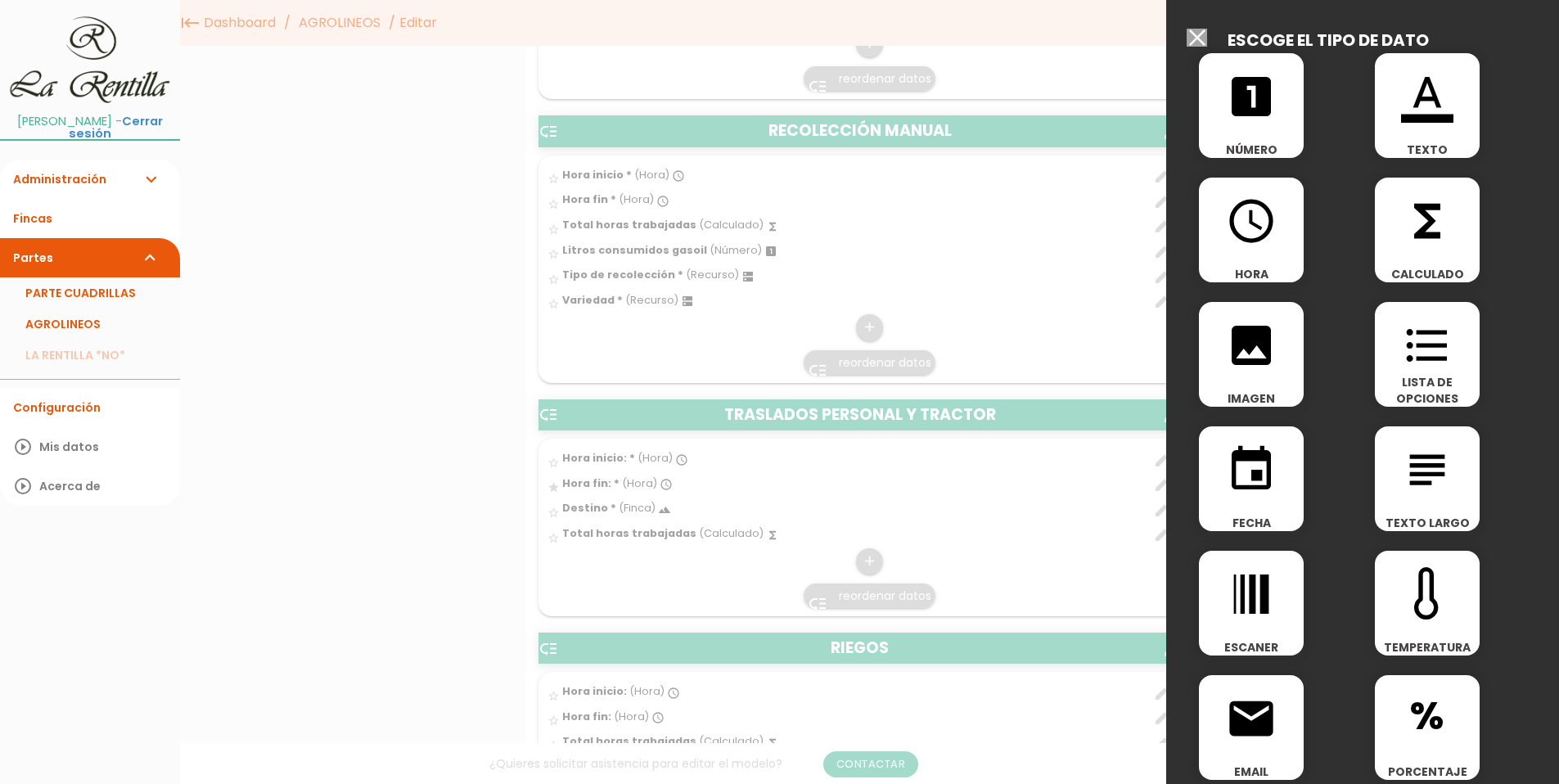
click at [1428, 357] on icon "format_list_bulleted" at bounding box center [1427, 345] width 52 height 52
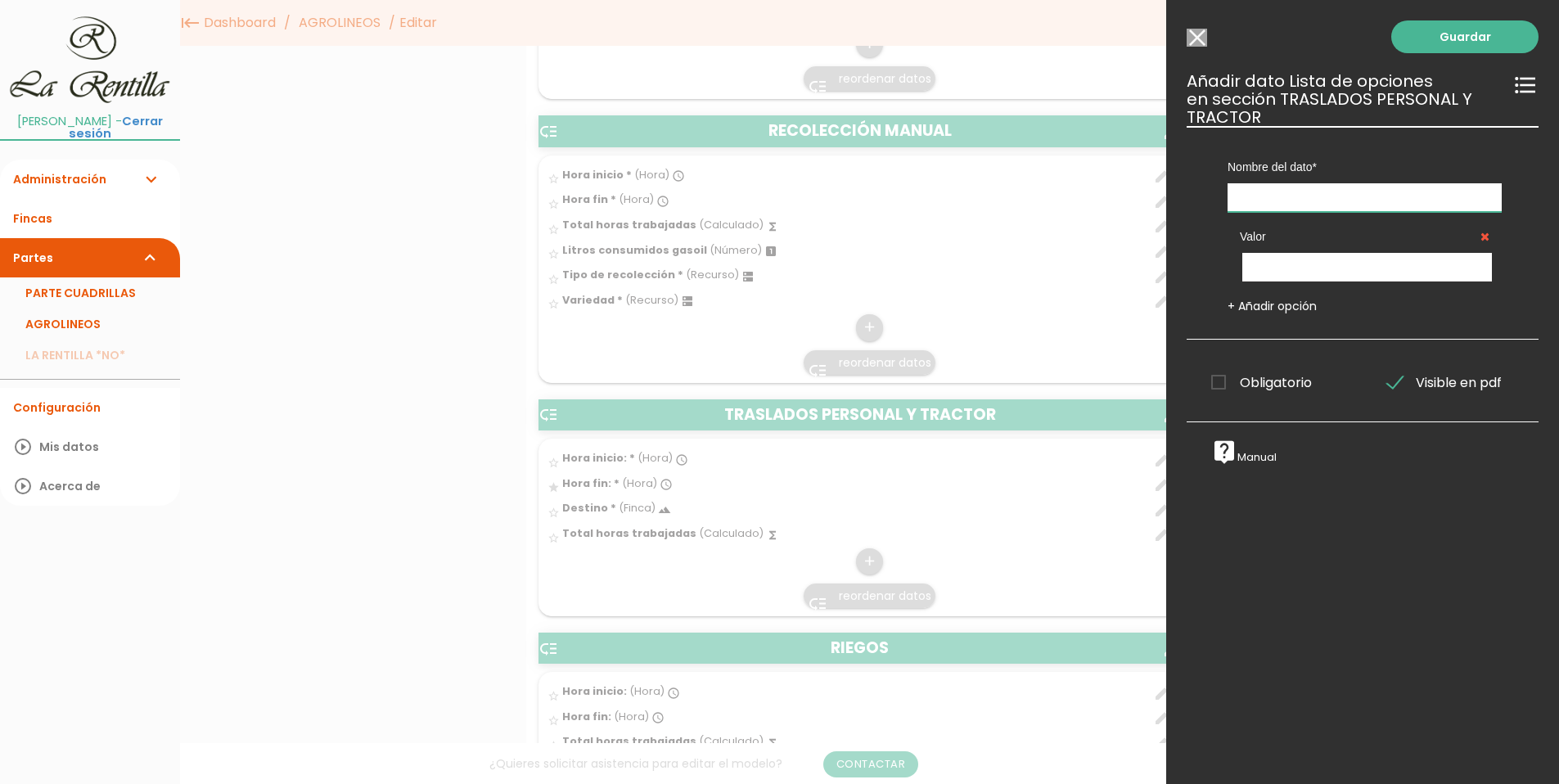
click at [1286, 184] on input "text" at bounding box center [1364, 198] width 274 height 29
type input "Tipo Traslado:"
click at [1313, 278] on input "text" at bounding box center [1367, 267] width 250 height 29
type input "e"
type input "Personal"
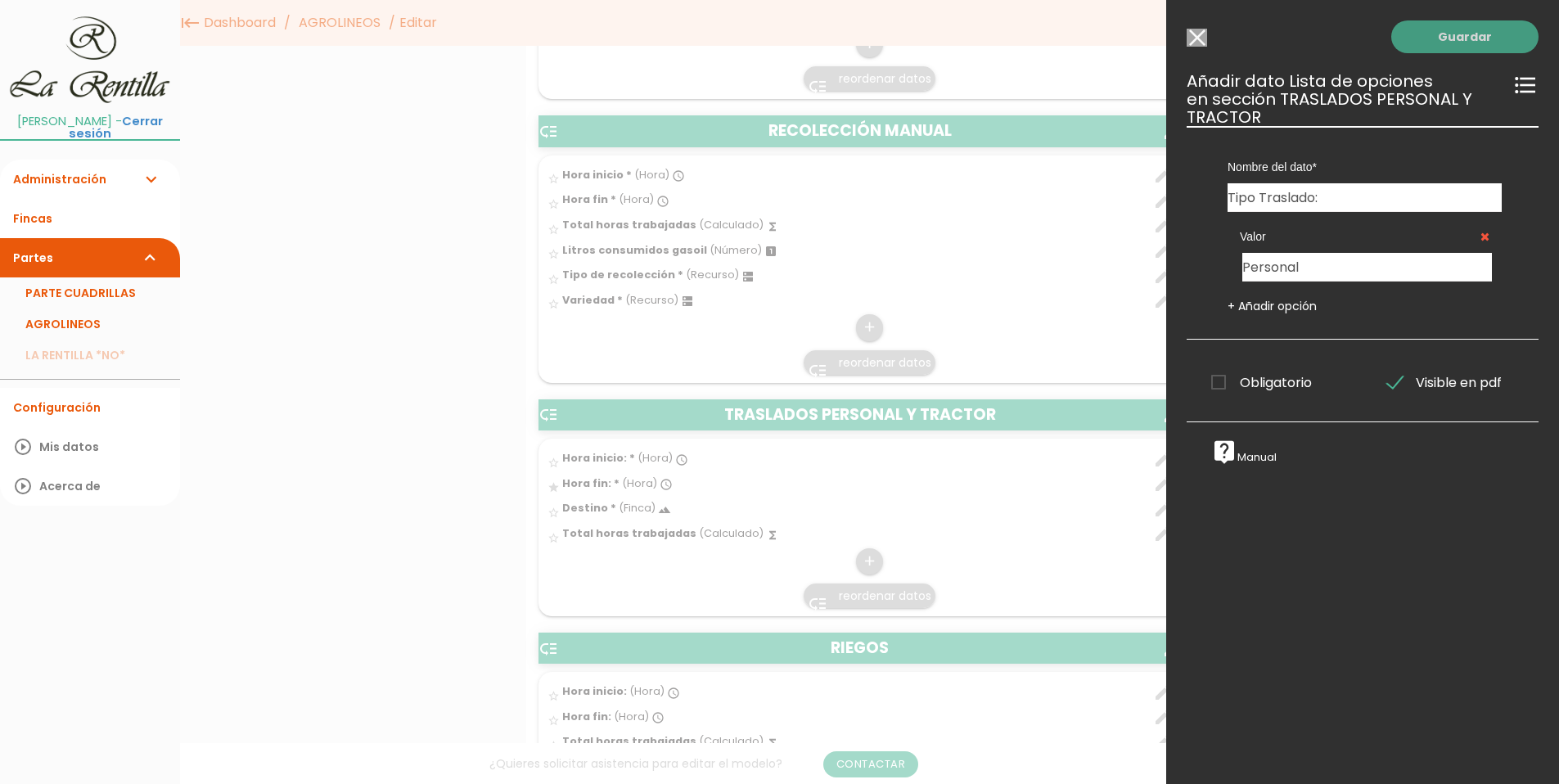
click at [1441, 41] on link "Guardar" at bounding box center [1464, 37] width 147 height 33
click at [1464, 36] on link "Guardar" at bounding box center [1464, 37] width 147 height 33
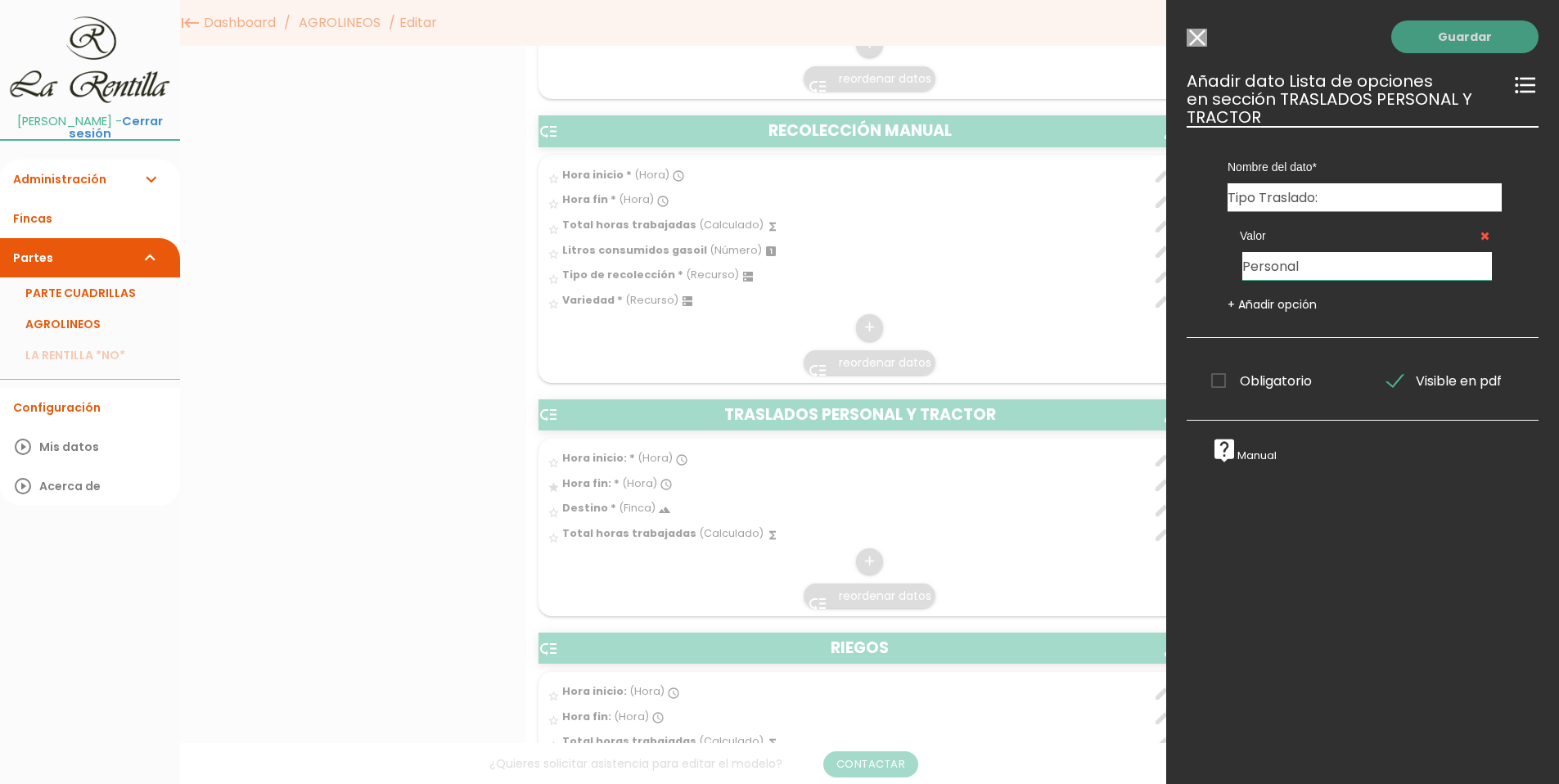
click at [1464, 36] on link "Guardar" at bounding box center [1464, 37] width 147 height 33
click at [1450, 37] on link "Guardar" at bounding box center [1464, 37] width 147 height 33
click at [1441, 36] on link "Guardar" at bounding box center [1464, 37] width 147 height 33
click at [1451, 32] on link "Guardar" at bounding box center [1464, 37] width 147 height 33
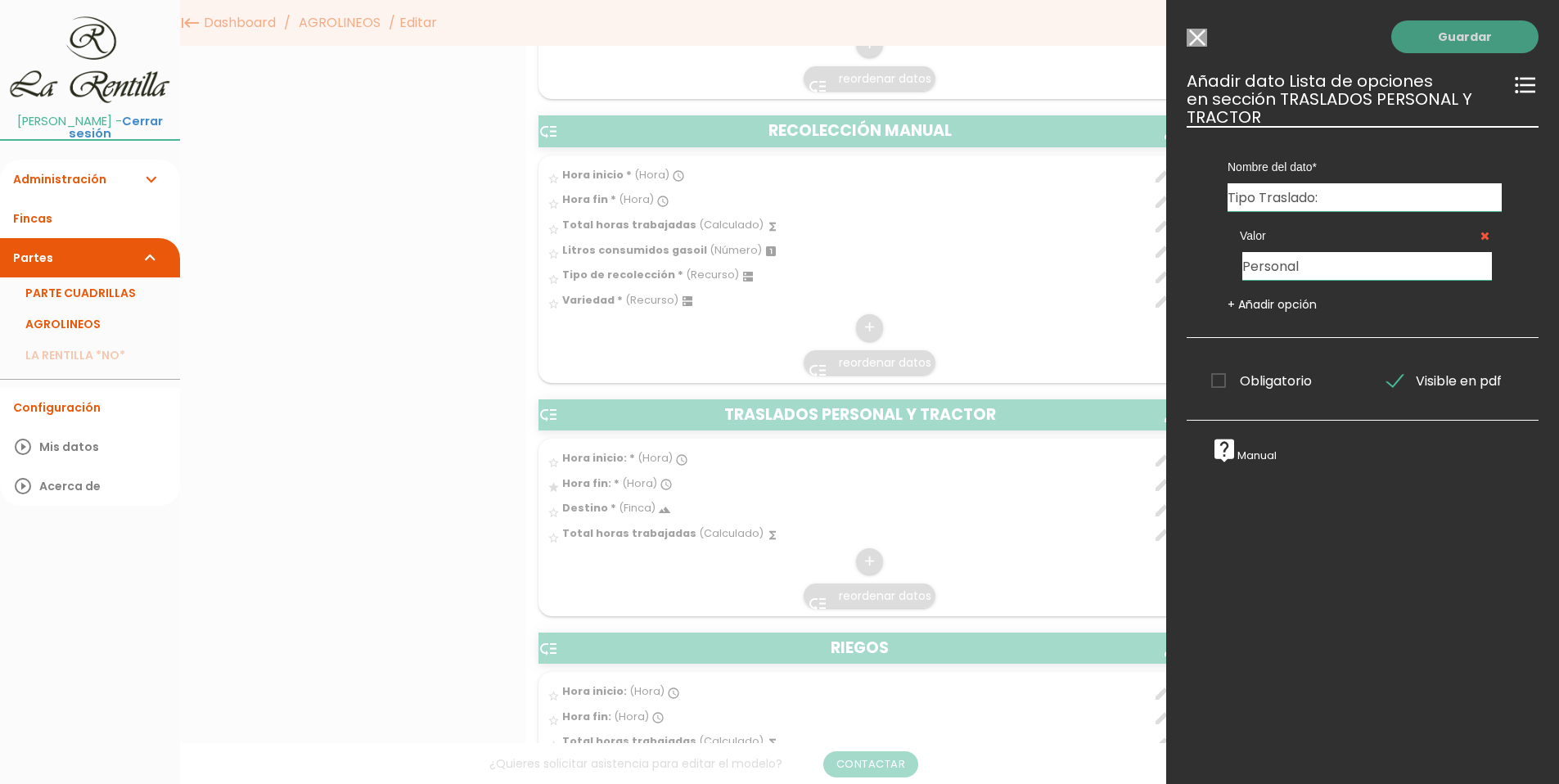
click at [1451, 20] on link "Guardar" at bounding box center [1464, 37] width 147 height 33
click at [1458, 41] on link "Guardar" at bounding box center [1464, 37] width 147 height 33
click at [1271, 299] on link "+ Añadir opción" at bounding box center [1272, 304] width 89 height 16
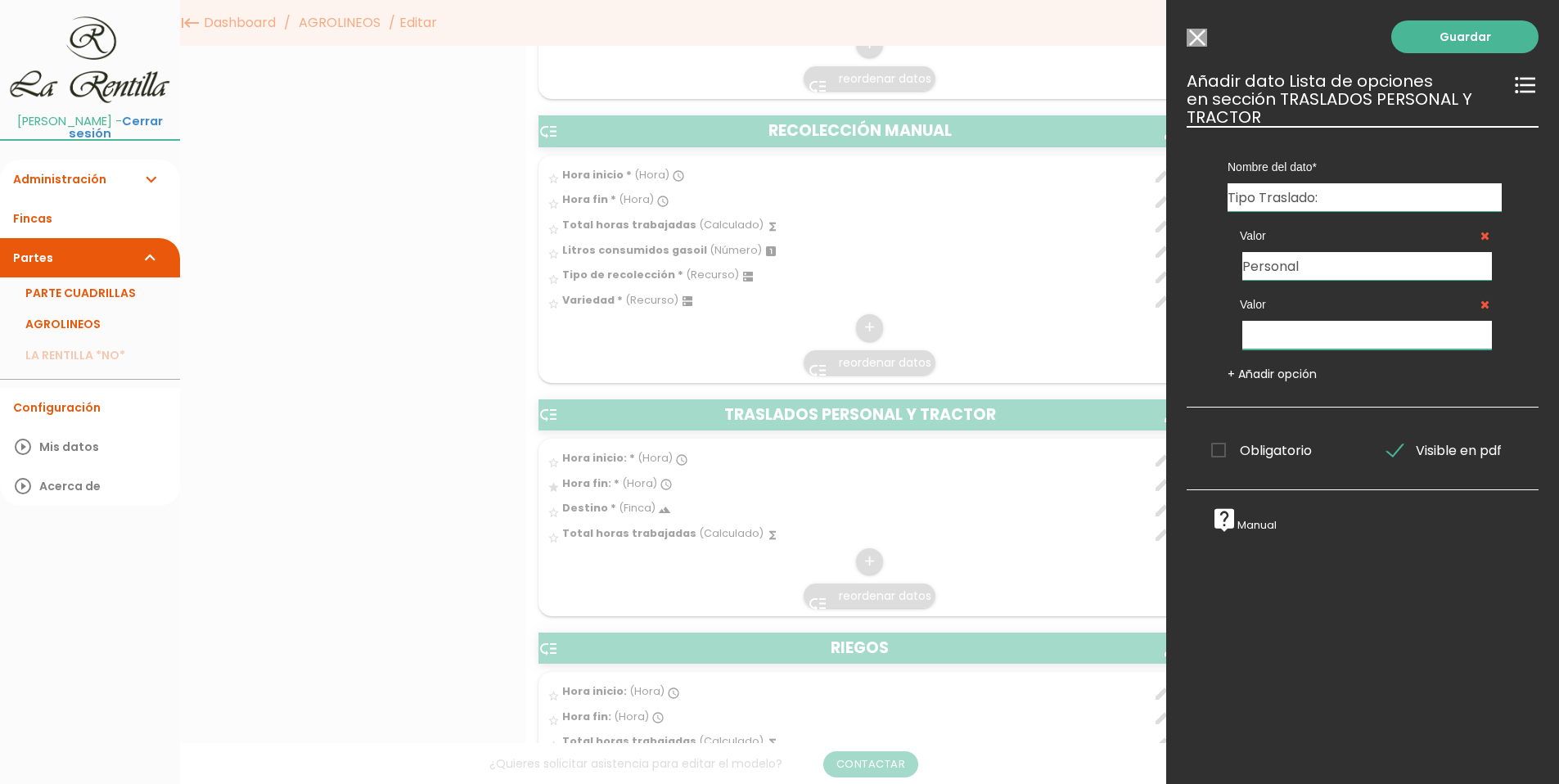
click at [1284, 331] on input "text" at bounding box center [1367, 335] width 250 height 29
type input "Maquinaria"
click at [1418, 31] on link "Guardar" at bounding box center [1464, 37] width 147 height 33
drag, startPoint x: 1425, startPoint y: 36, endPoint x: 1545, endPoint y: 105, distance: 138.4
click at [1427, 36] on link "Guardar" at bounding box center [1464, 37] width 147 height 33
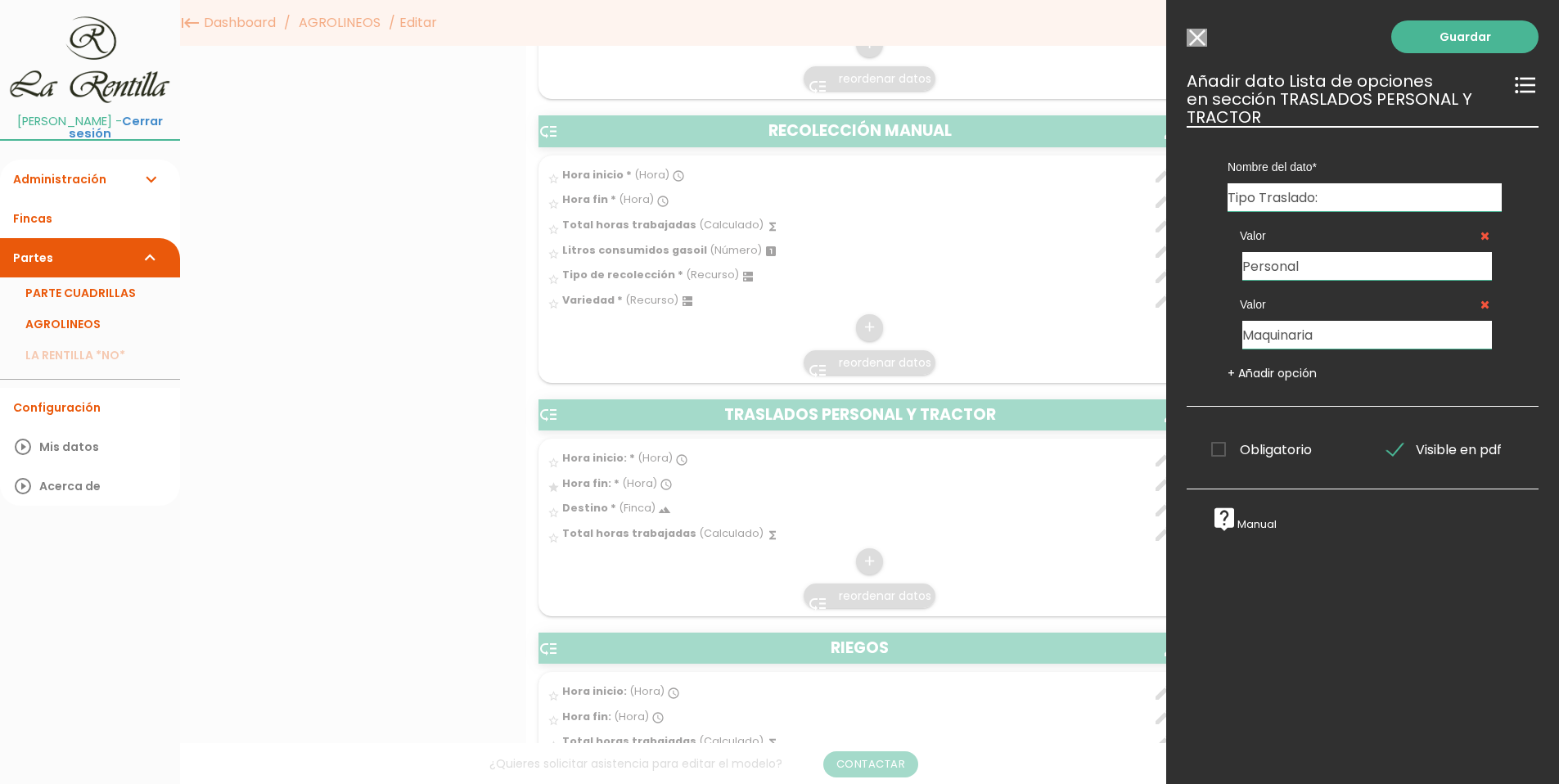
click at [1430, 34] on link "Guardar" at bounding box center [1464, 37] width 147 height 33
click at [1218, 449] on span "Obligatorio" at bounding box center [1261, 449] width 101 height 20
click at [0, 0] on input "Obligatorio" at bounding box center [0, 0] width 0 height 0
click at [1440, 21] on link "Guardar" at bounding box center [1464, 37] width 147 height 33
click at [1439, 44] on link "Guardar" at bounding box center [1464, 37] width 147 height 33
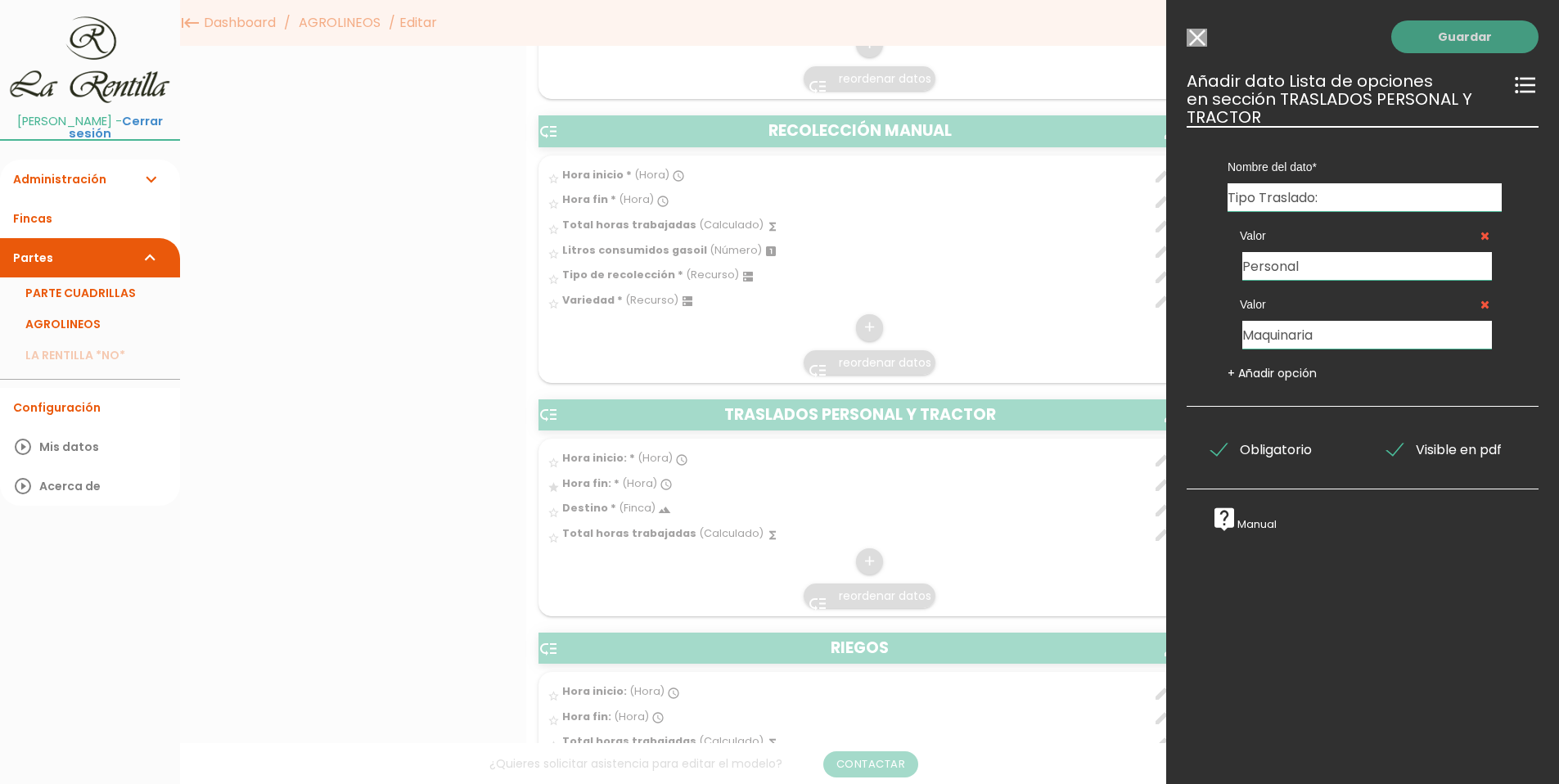
click at [1442, 37] on link "Guardar" at bounding box center [1464, 37] width 147 height 33
click at [1200, 33] on input "Seleccionar todos los usuarios" at bounding box center [1196, 37] width 20 height 18
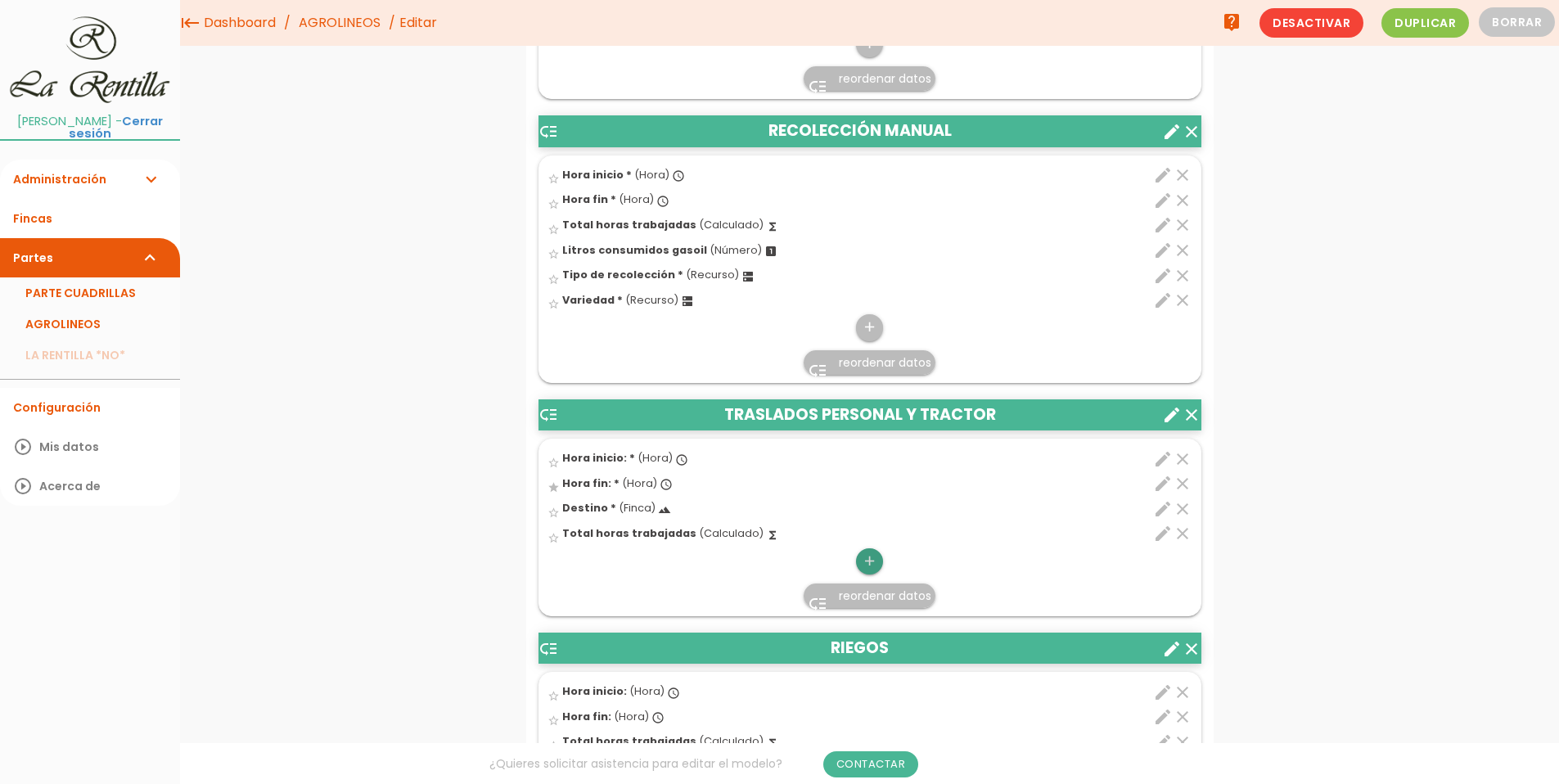
click at [873, 562] on icon "add" at bounding box center [869, 560] width 15 height 26
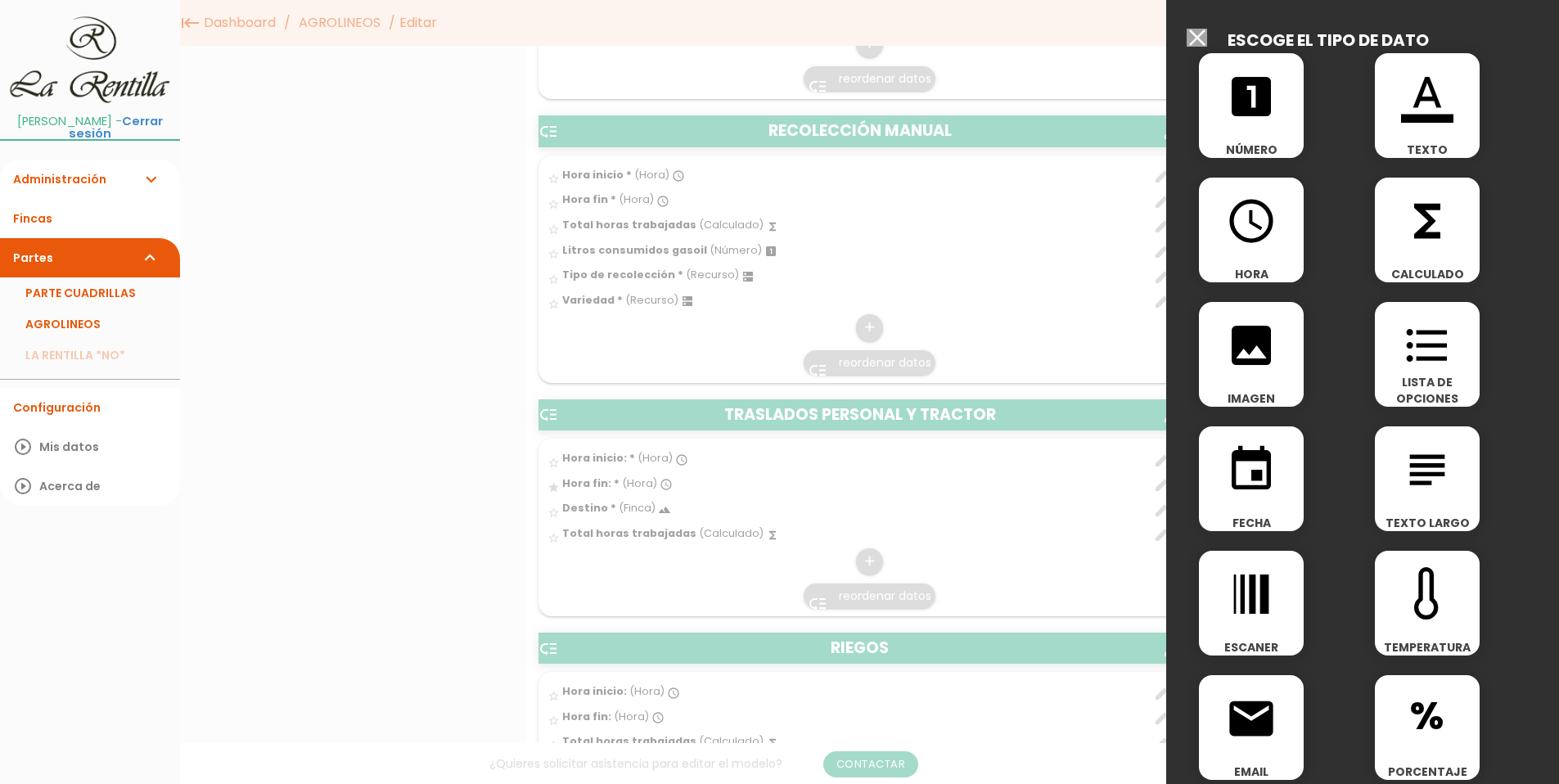
click at [1401, 355] on icon "format_list_bulleted" at bounding box center [1427, 345] width 52 height 52
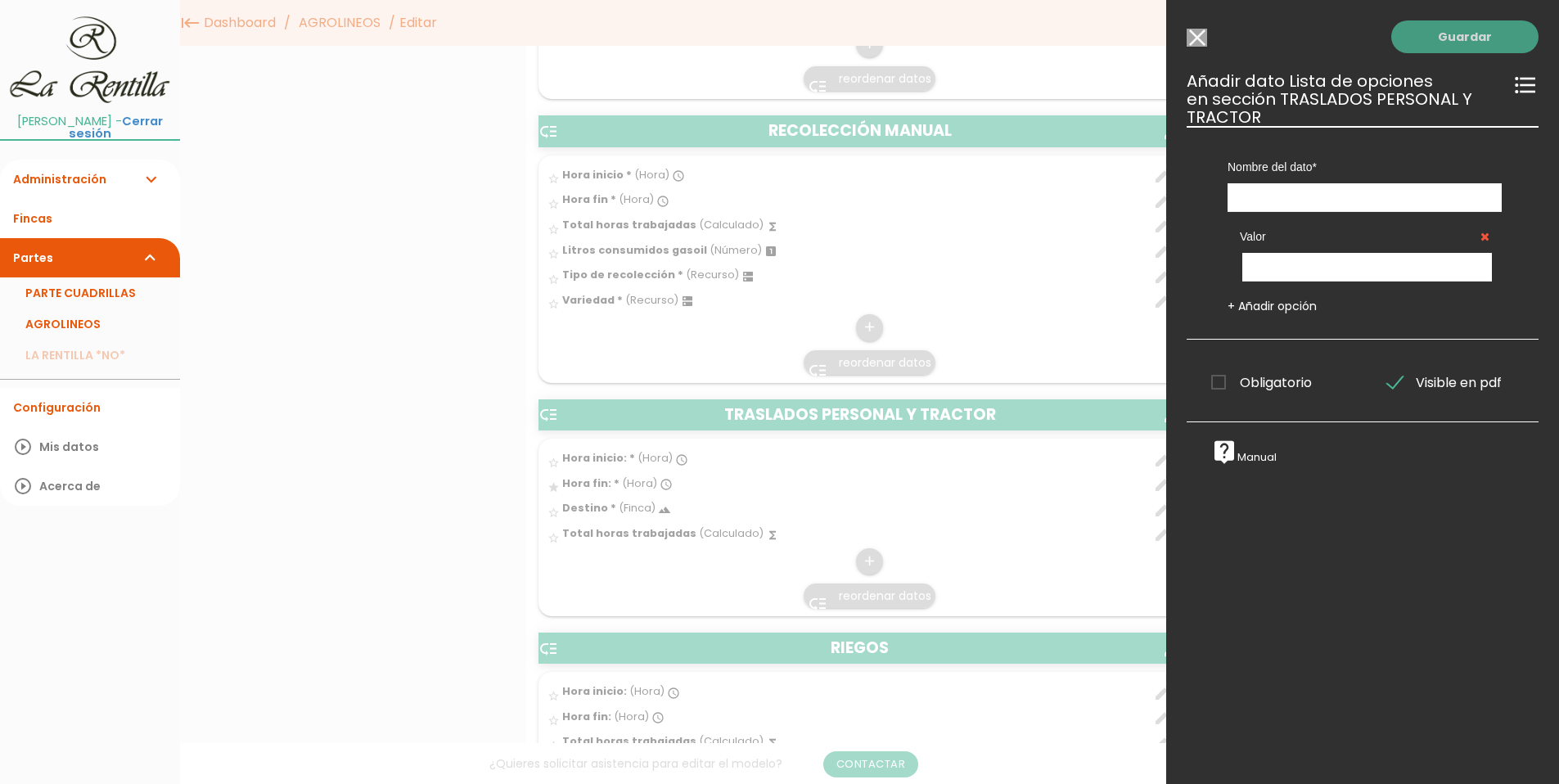
click at [1426, 37] on link "Guardar" at bounding box center [1464, 37] width 147 height 33
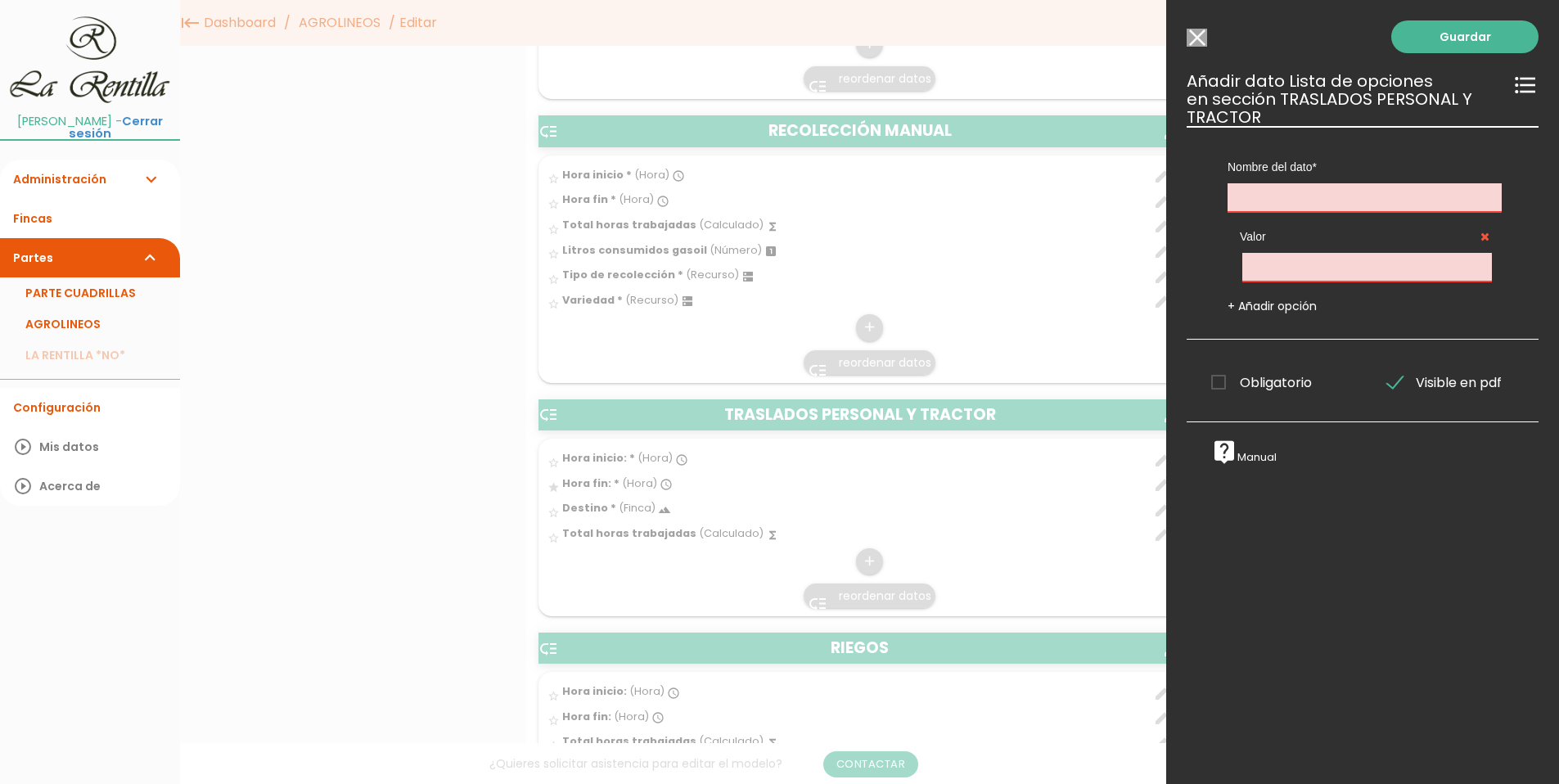
click at [1292, 207] on input "text" at bounding box center [1364, 198] width 274 height 29
click at [1292, 206] on input "text" at bounding box center [1364, 198] width 274 height 29
type input "tipo"
click at [1286, 267] on input "text" at bounding box center [1367, 267] width 250 height 29
type input "trac"
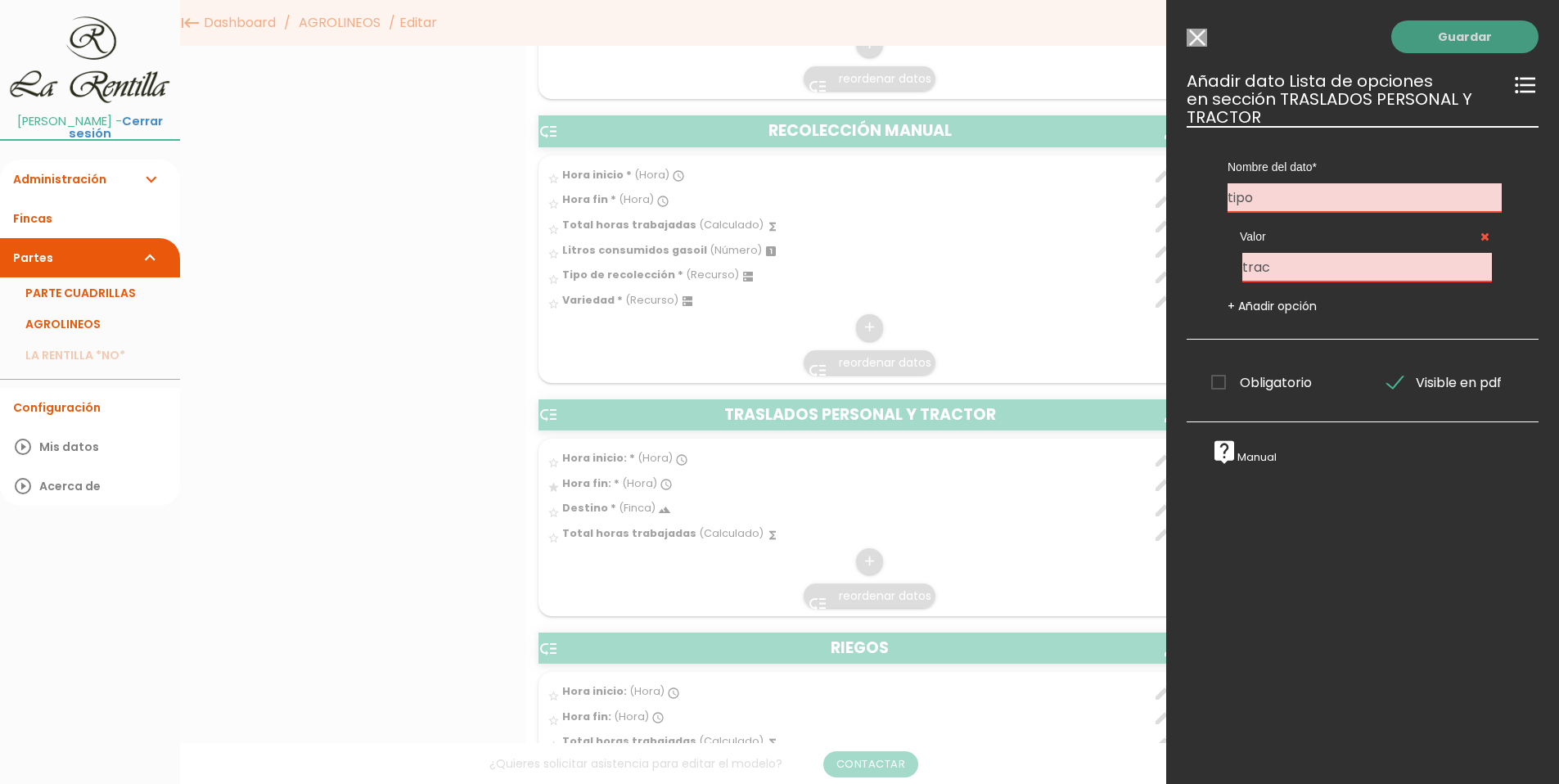
click at [1465, 34] on link "Guardar" at bounding box center [1464, 37] width 147 height 33
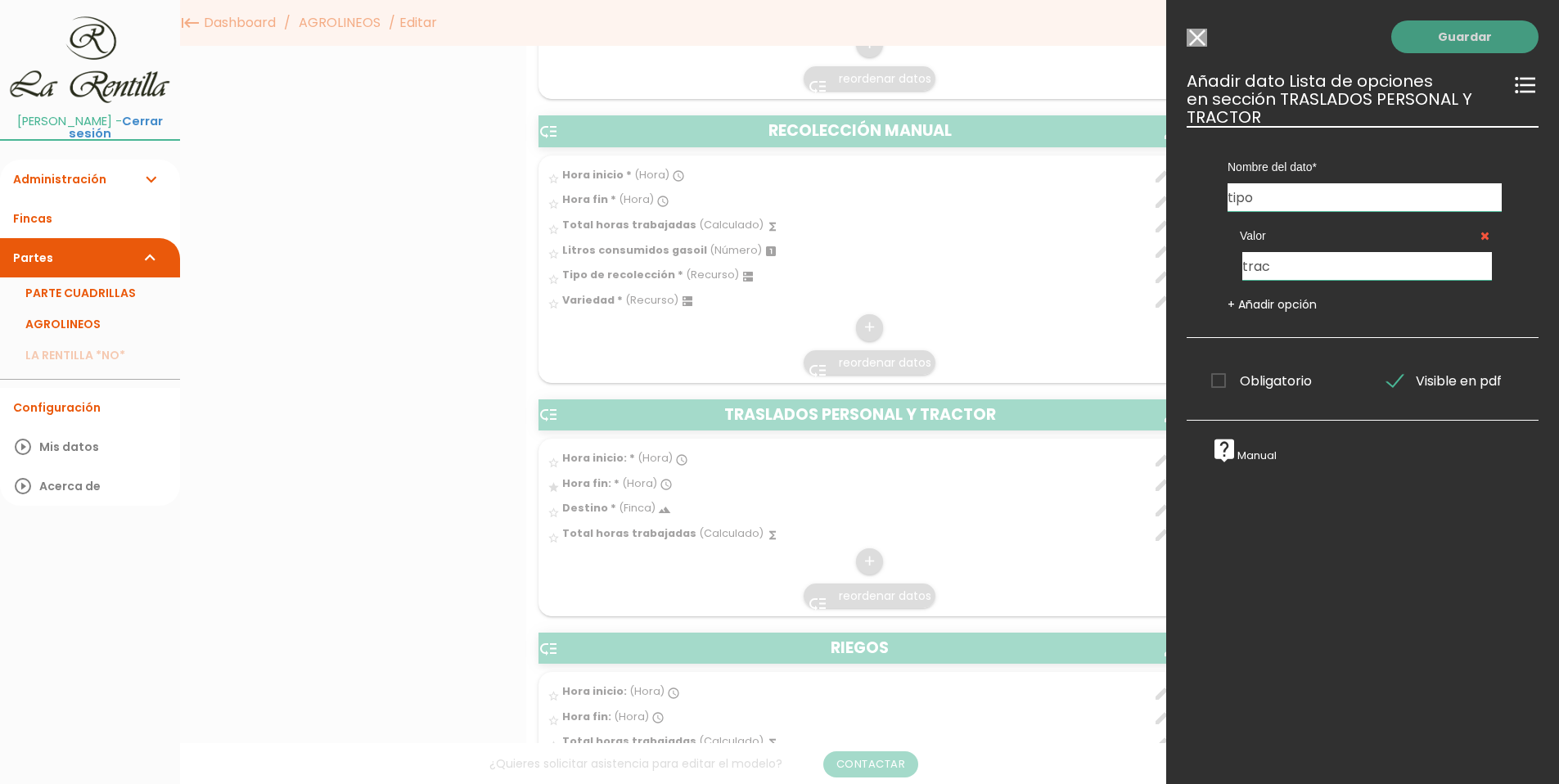
click at [1450, 39] on link "Guardar" at bounding box center [1464, 37] width 147 height 33
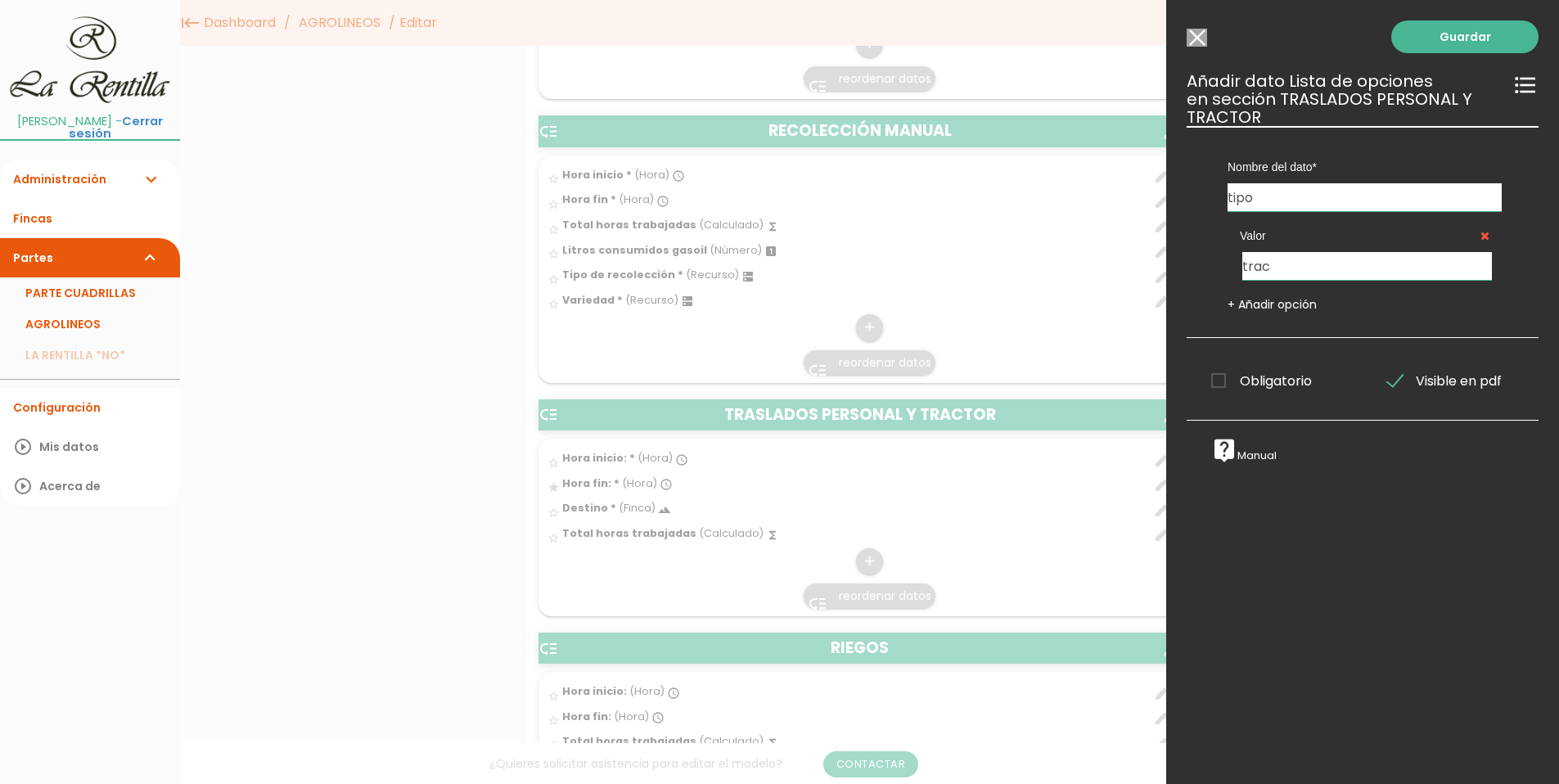
drag, startPoint x: 1404, startPoint y: 38, endPoint x: 1245, endPoint y: 63, distance: 161.0
click at [1412, 40] on link "Guardar" at bounding box center [1464, 37] width 147 height 33
click at [1192, 38] on input "Seleccionar todos los usuarios" at bounding box center [1196, 37] width 20 height 18
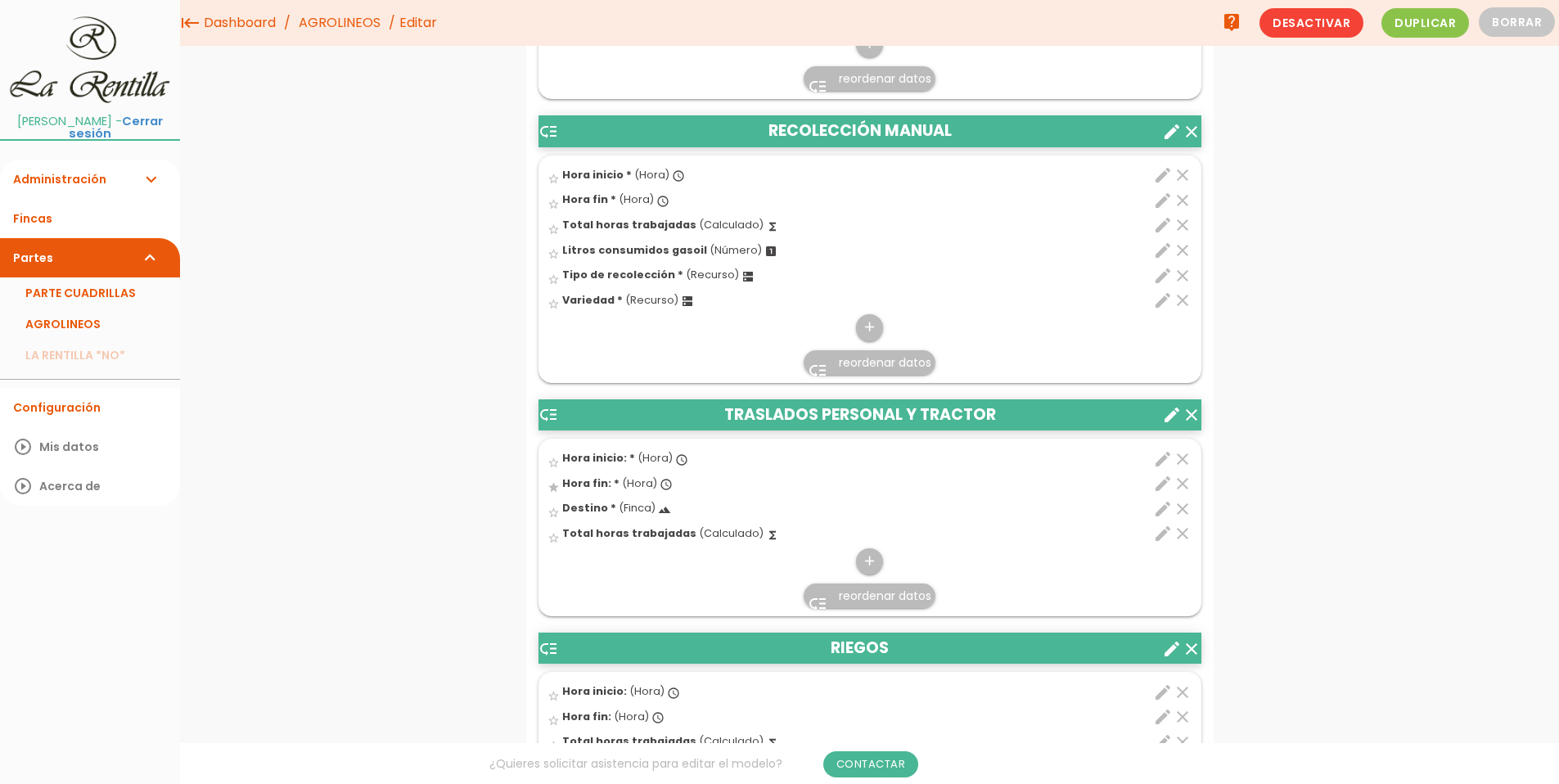
click at [1027, 565] on div "add" at bounding box center [870, 545] width 661 height 63
click at [62, 317] on link "AGROLINEOS" at bounding box center [89, 324] width 180 height 31
